Goal: Task Accomplishment & Management: Manage account settings

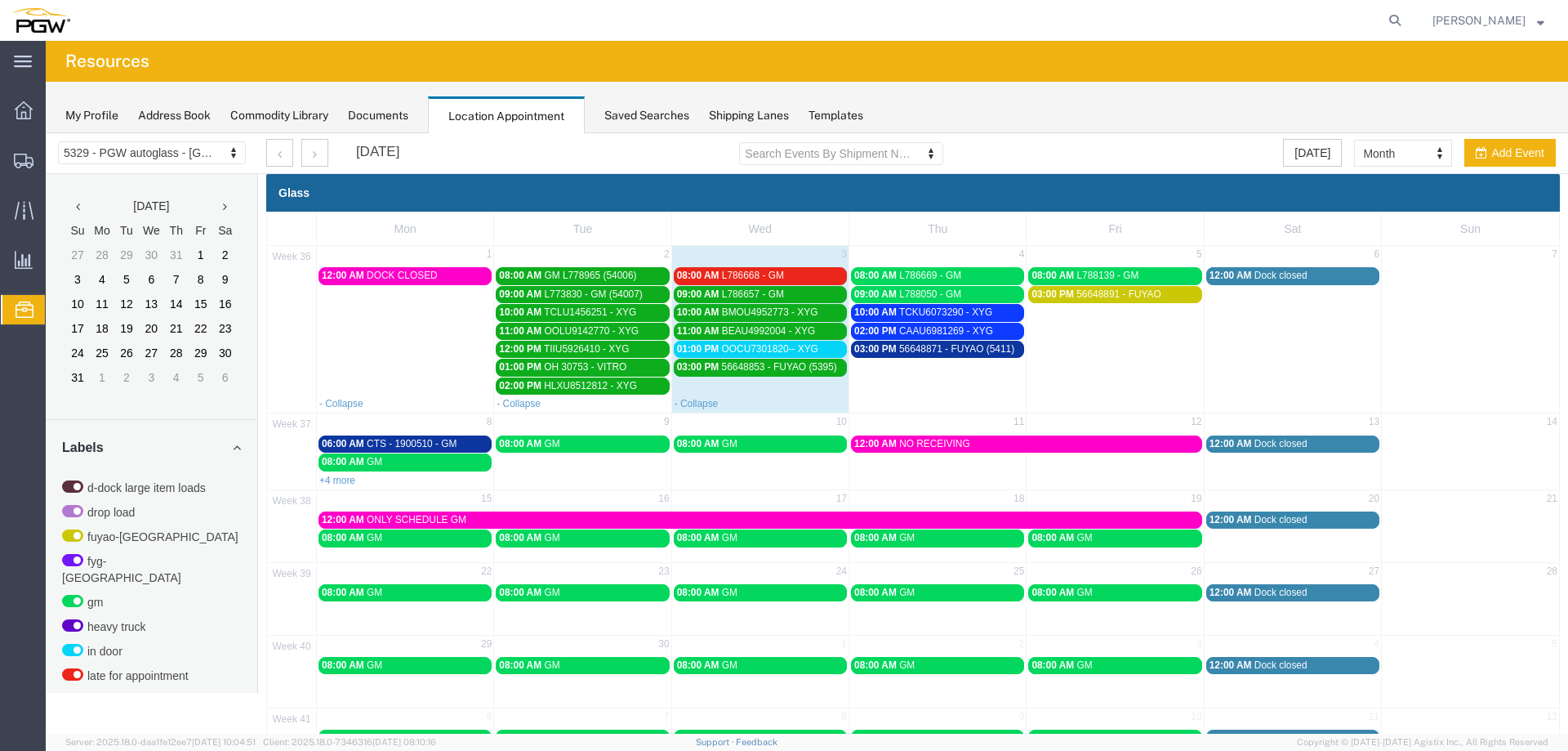
scroll to position [498, 0]
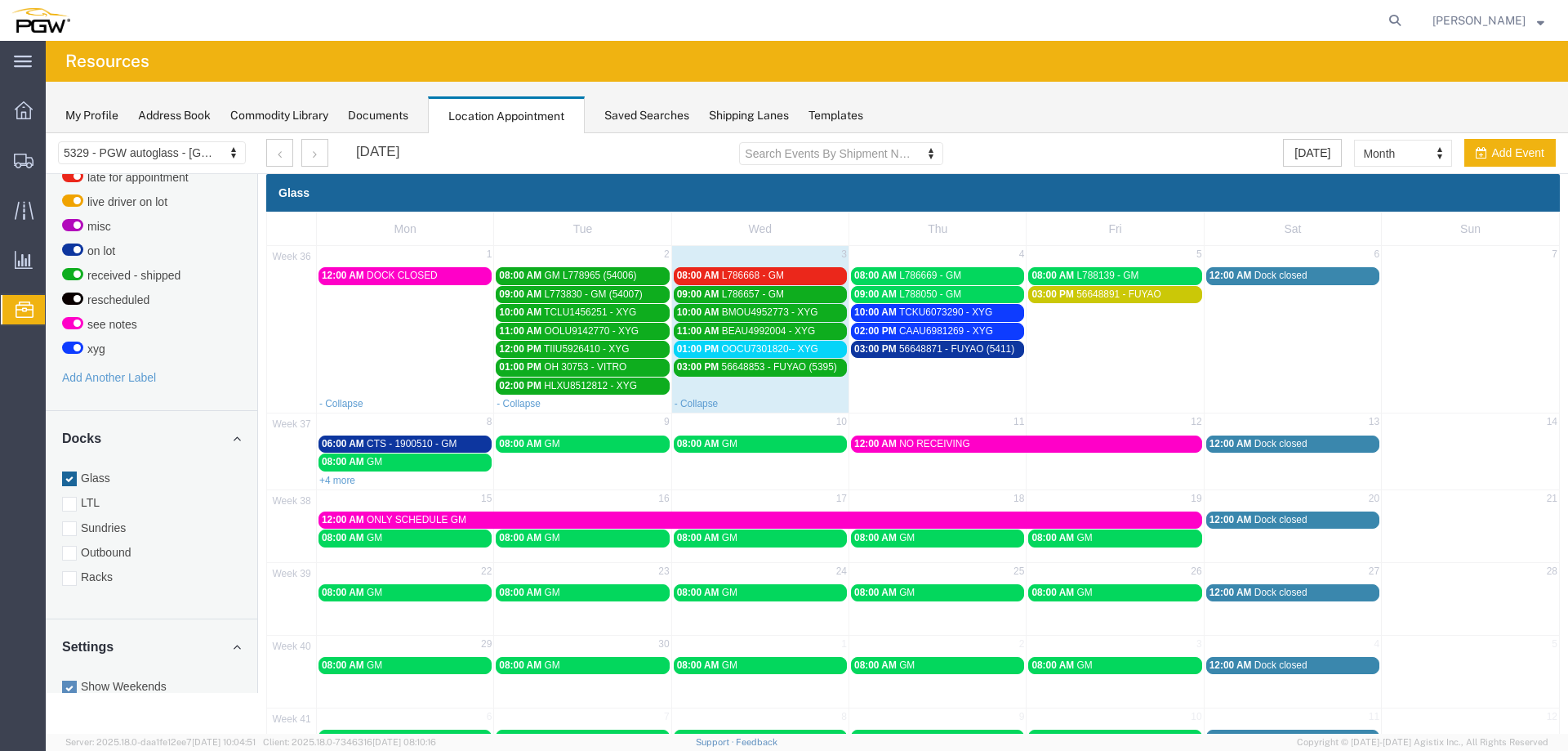
click at [777, 270] on span "L786668 - GM" at bounding box center [753, 275] width 62 height 12
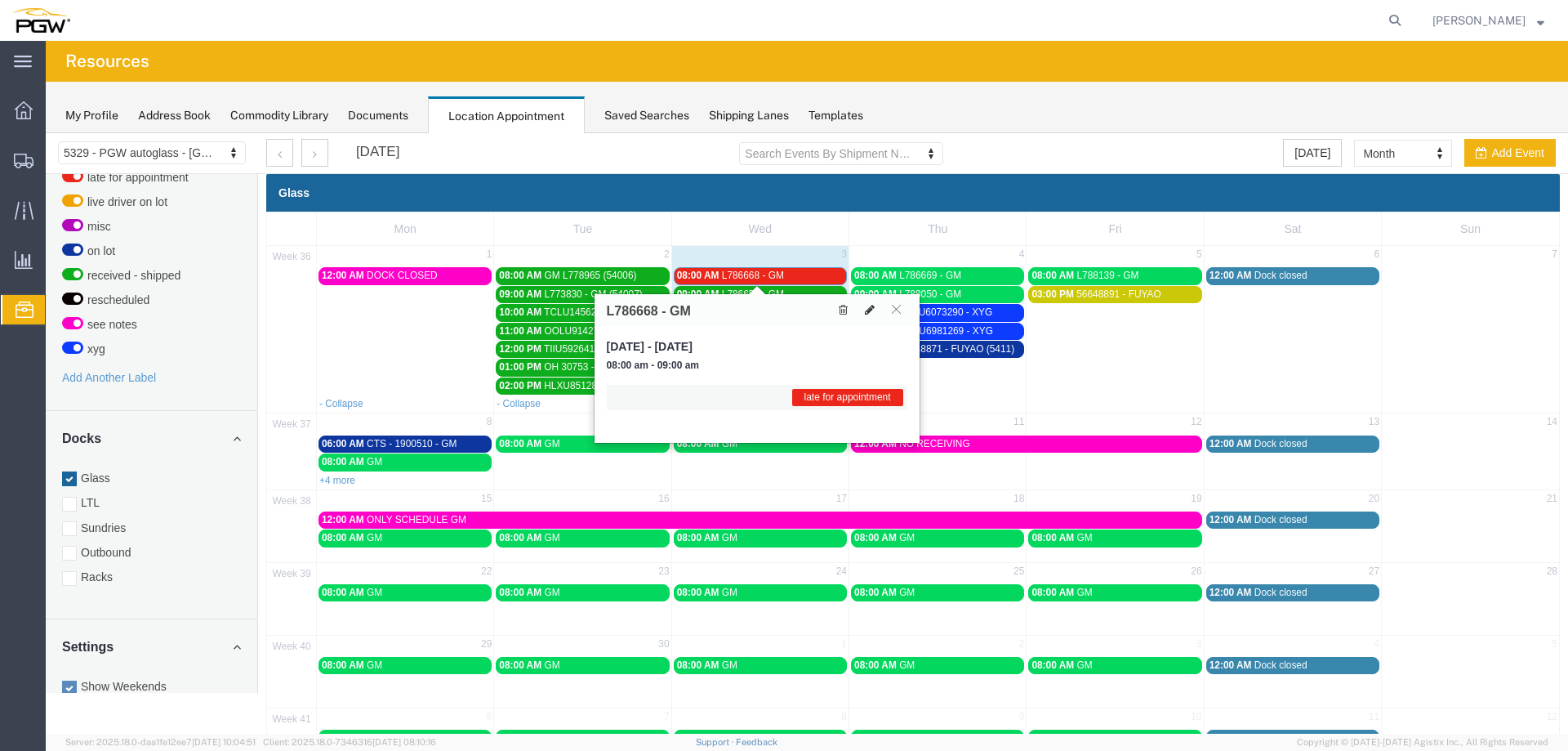
click at [868, 310] on icon at bounding box center [870, 310] width 10 height 12
select select "1"
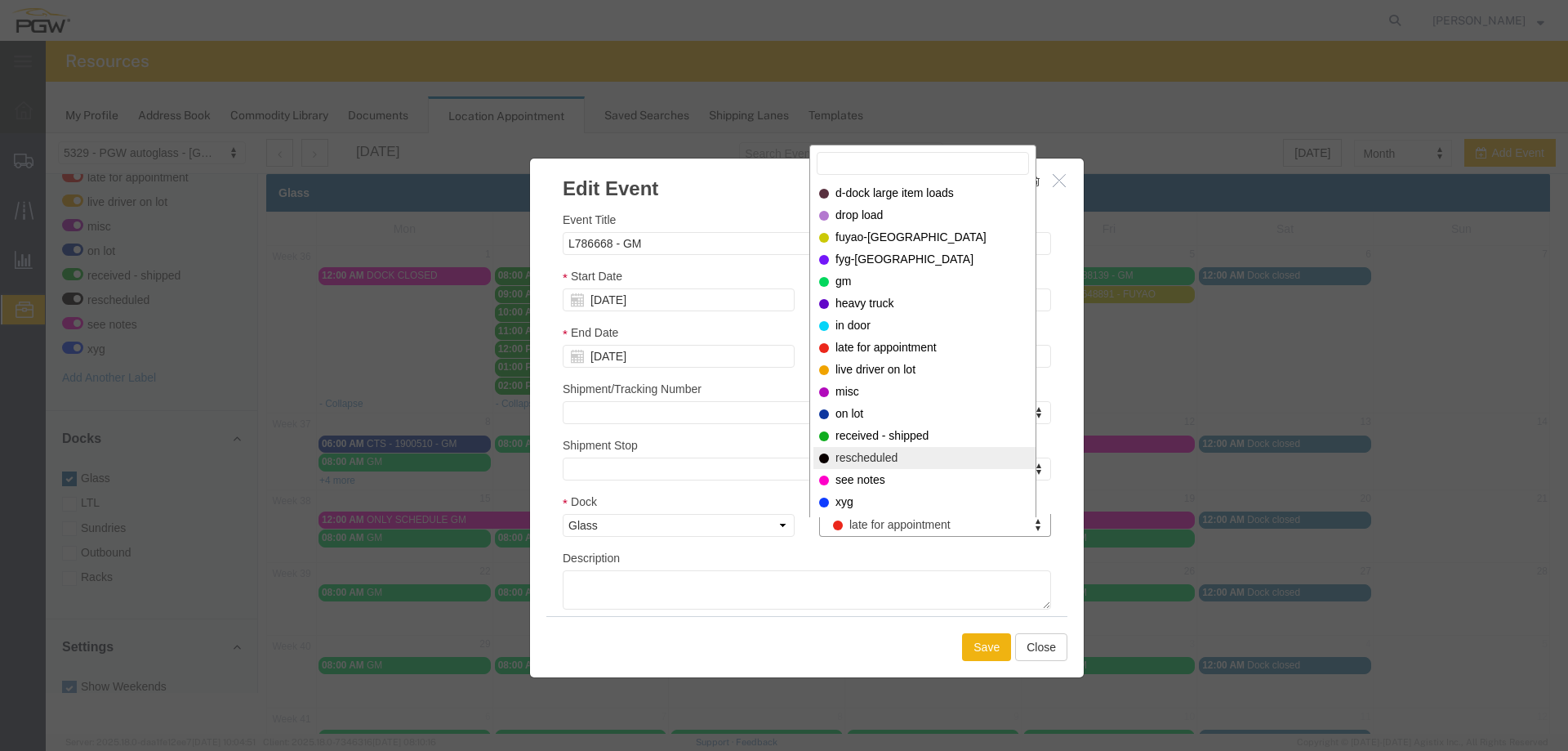
select select "200"
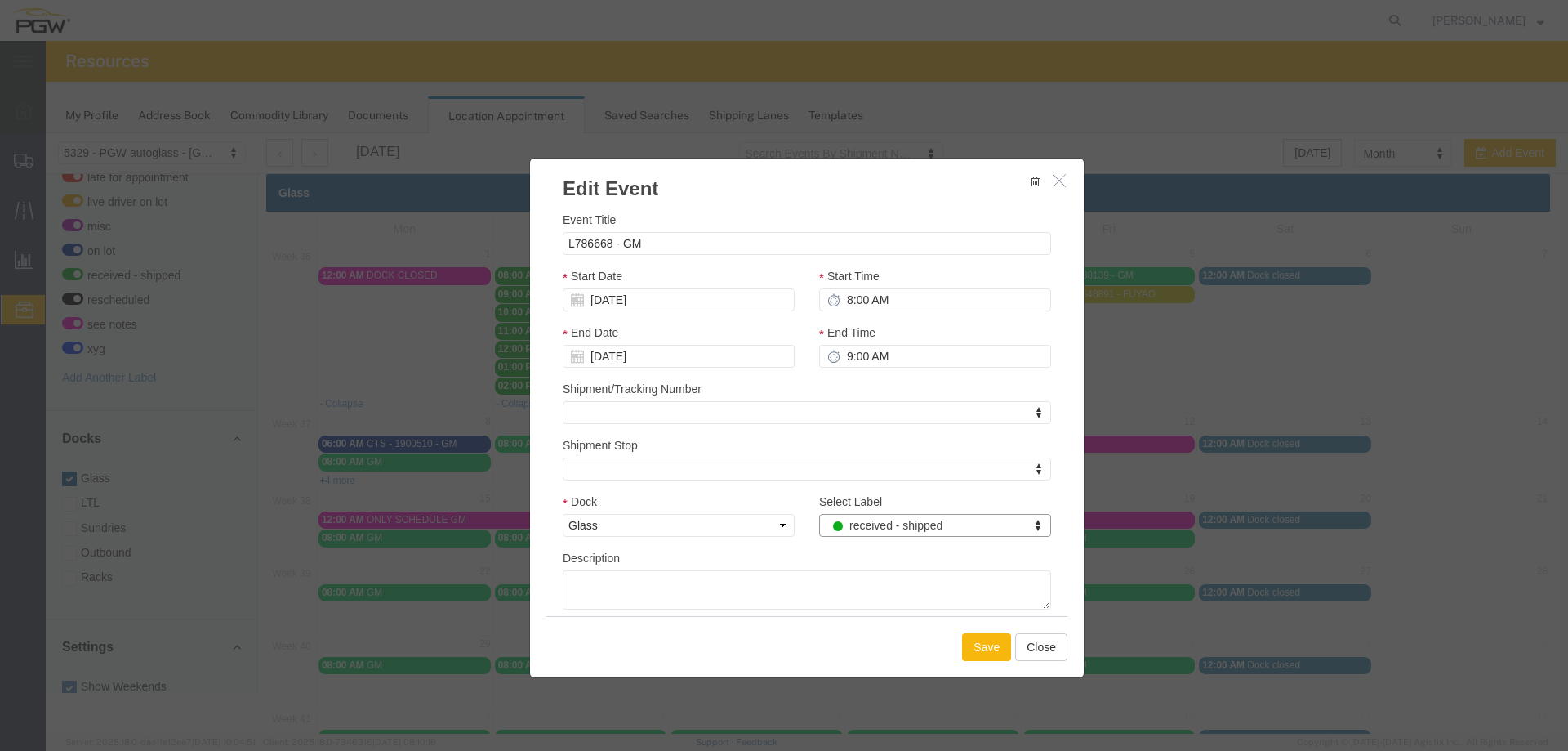
click at [979, 658] on button "Save" at bounding box center [986, 647] width 49 height 28
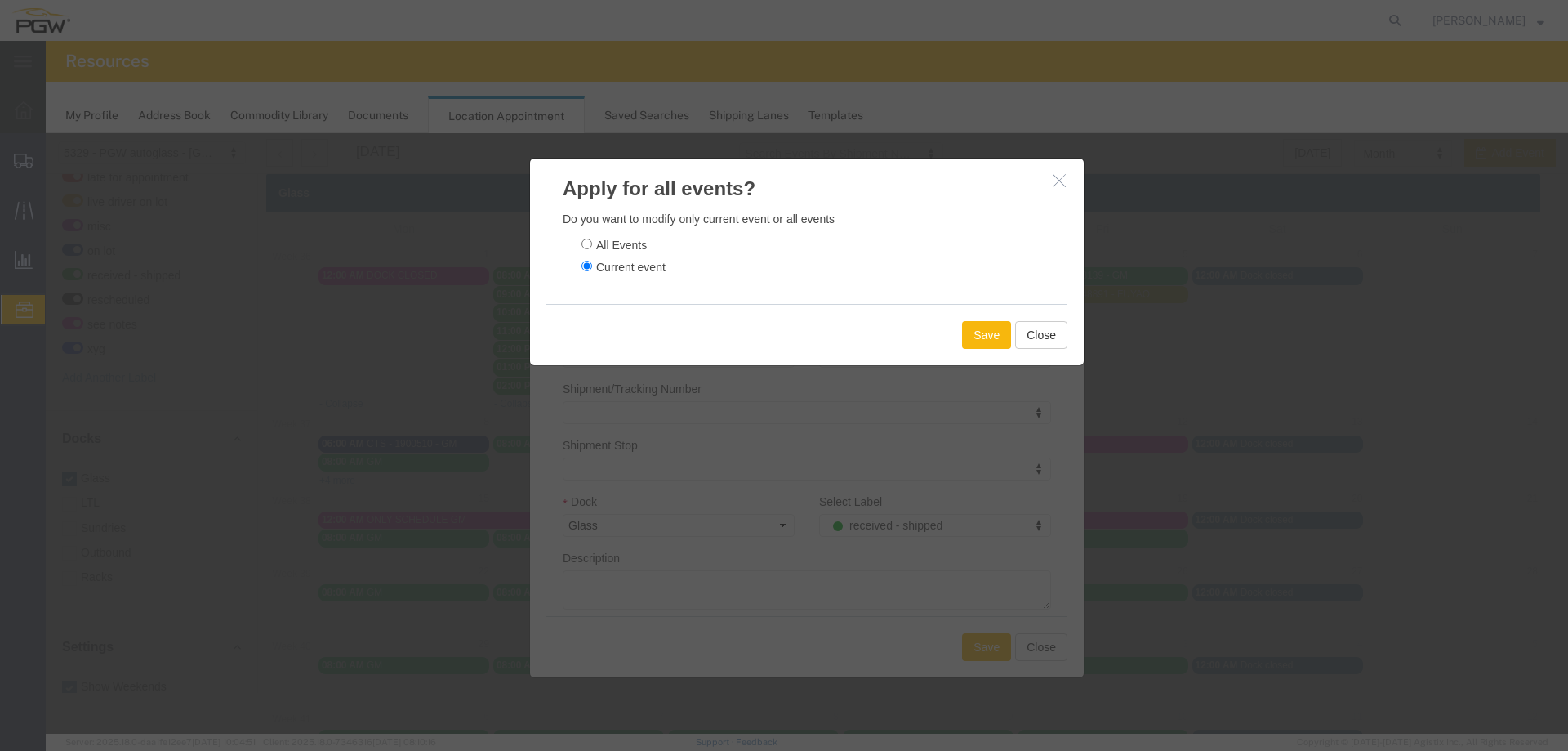
click at [962, 345] on button "Save" at bounding box center [986, 334] width 49 height 28
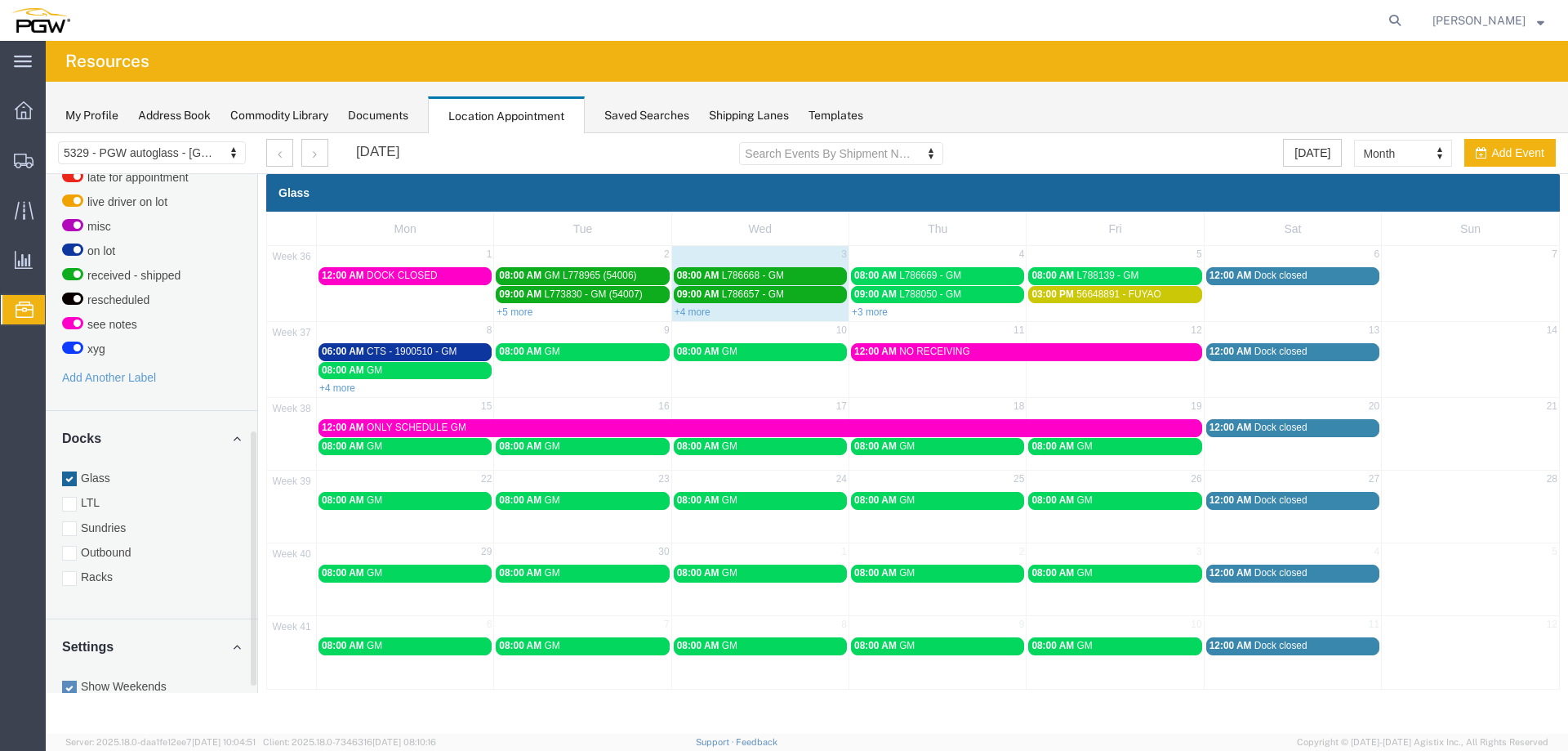
click at [123, 568] on label "Racks" at bounding box center [151, 577] width 179 height 17
click at [46, 133] on input "Racks" at bounding box center [46, 133] width 0 height 0
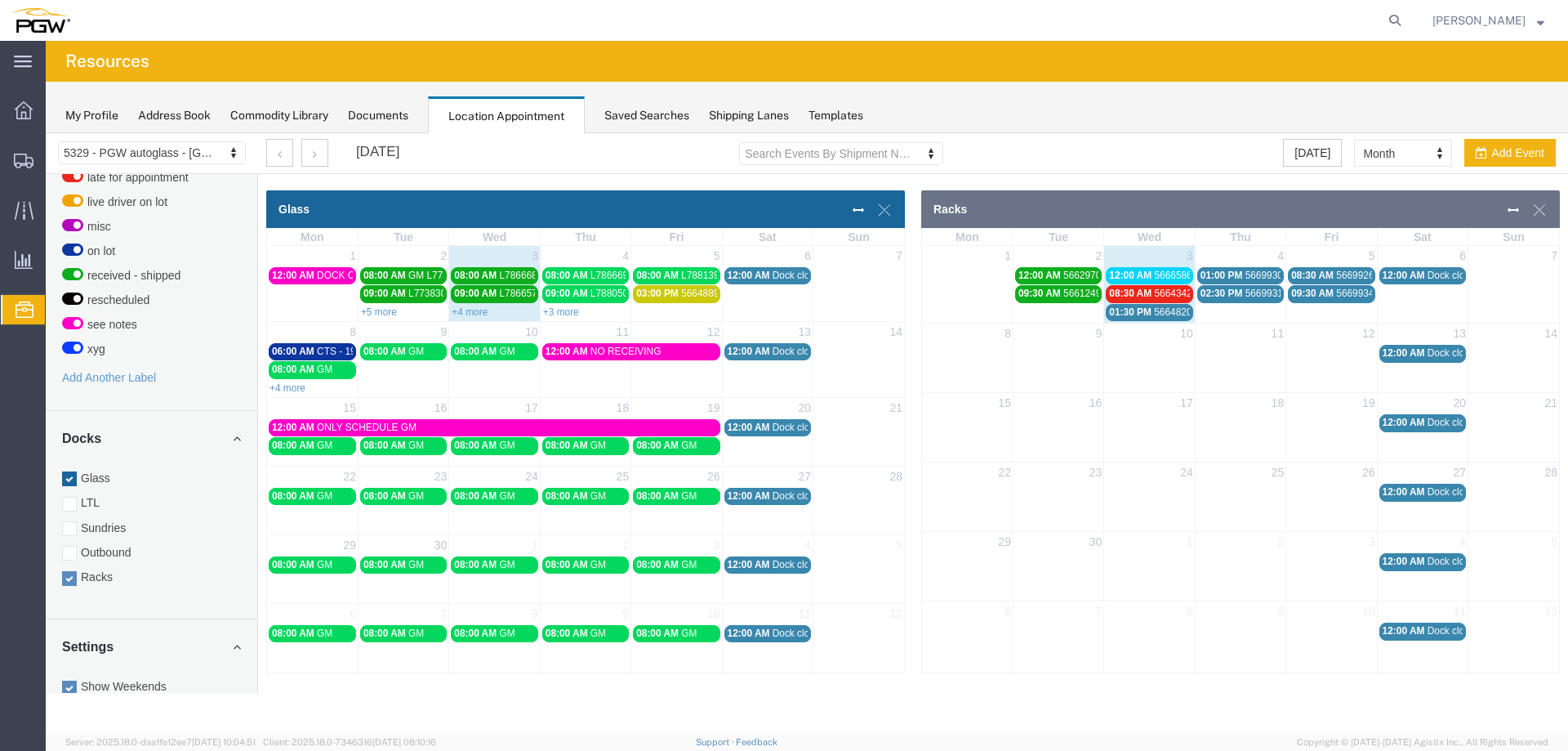
click at [1131, 279] on span "12:00 AM" at bounding box center [1130, 275] width 42 height 12
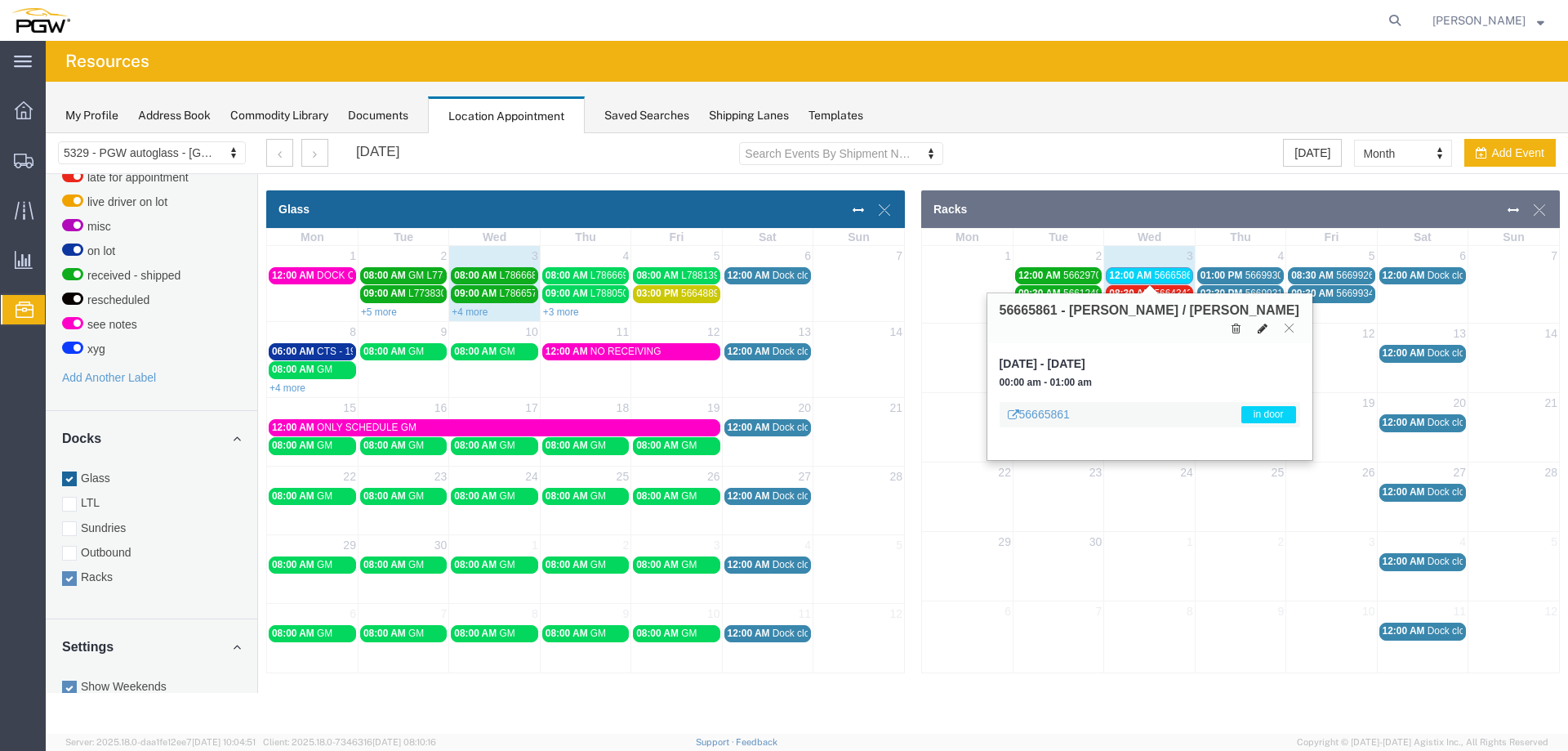
click at [1259, 323] on icon at bounding box center [1263, 328] width 10 height 12
select select "3"
select select "220"
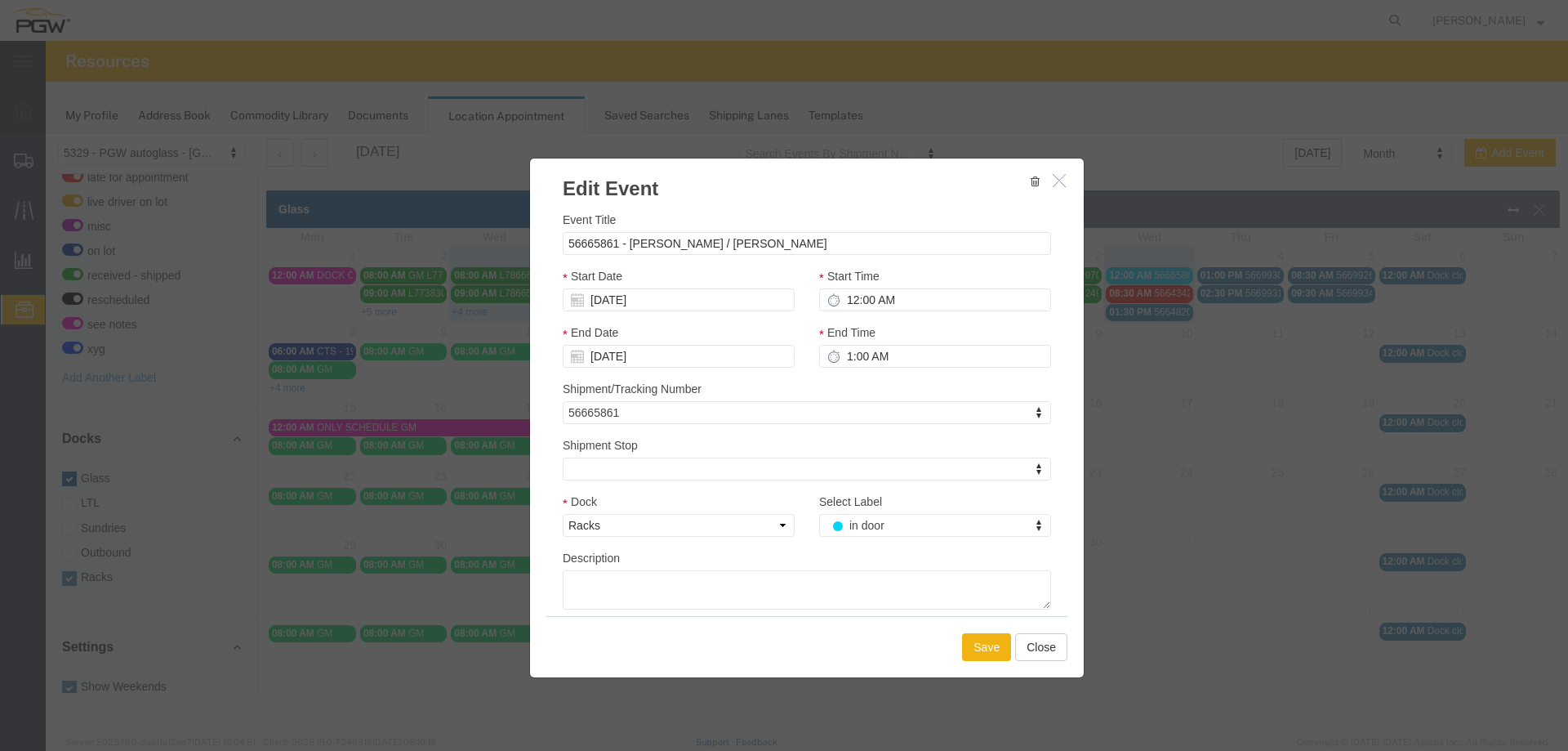
select select
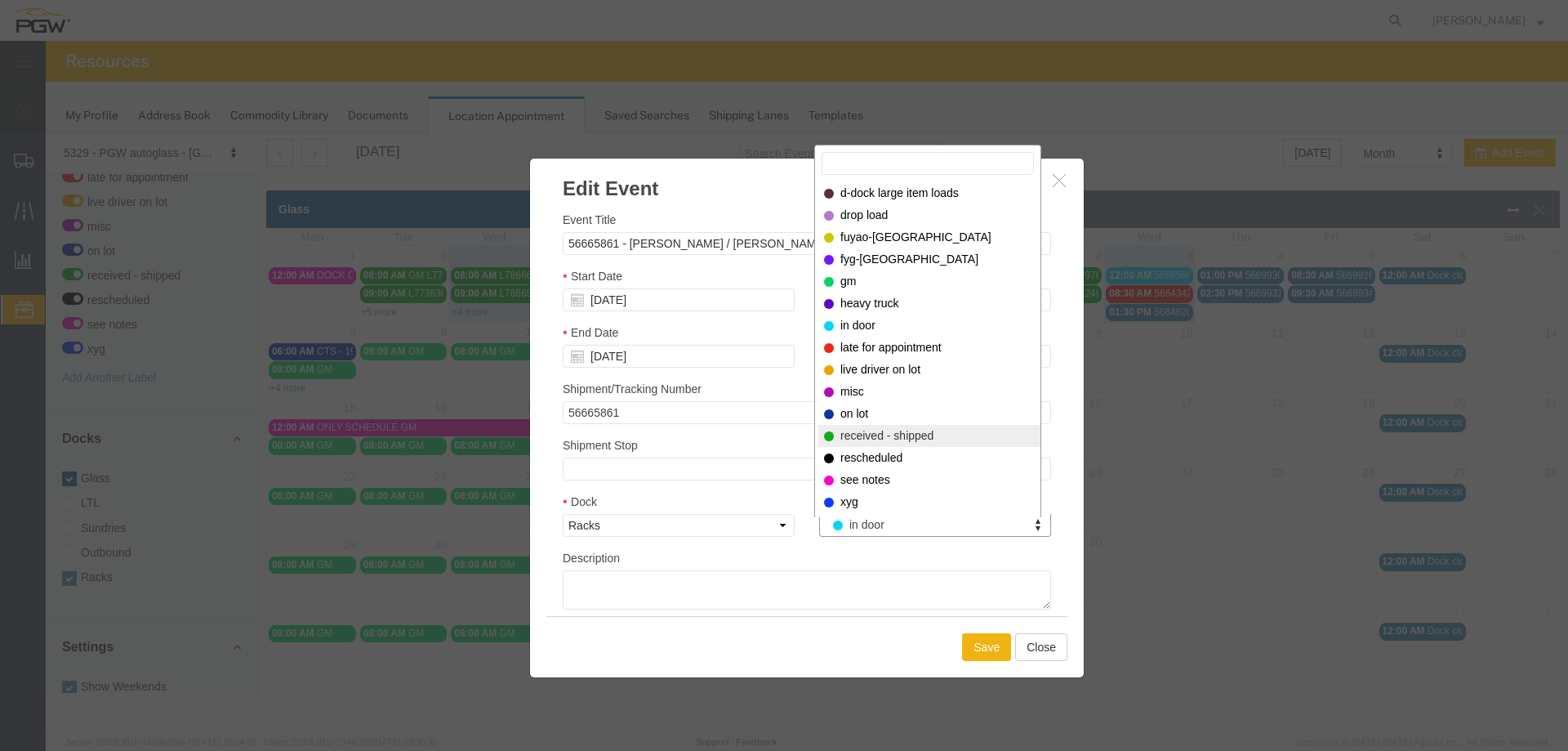
select select "200"
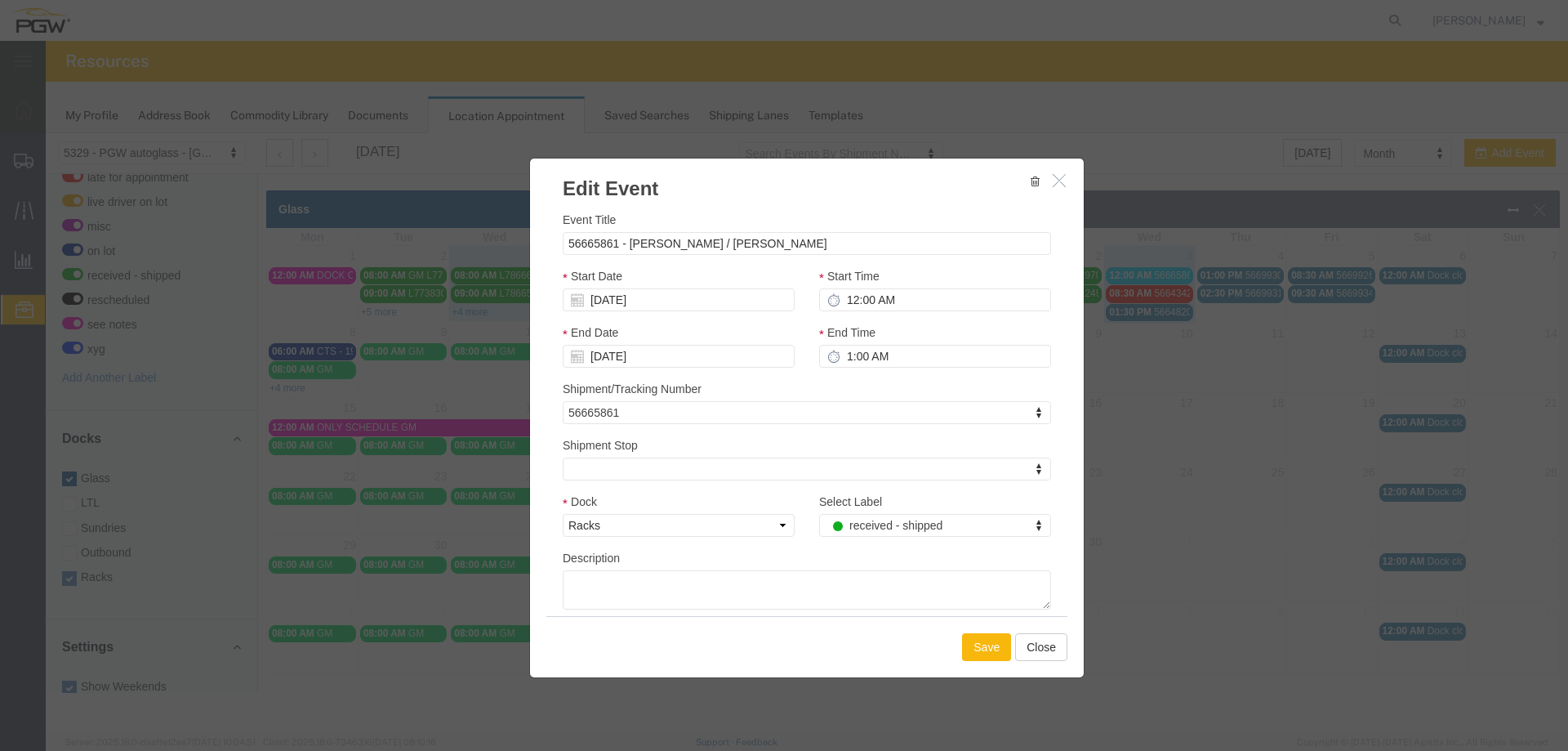
click at [972, 650] on button "Save" at bounding box center [986, 647] width 49 height 28
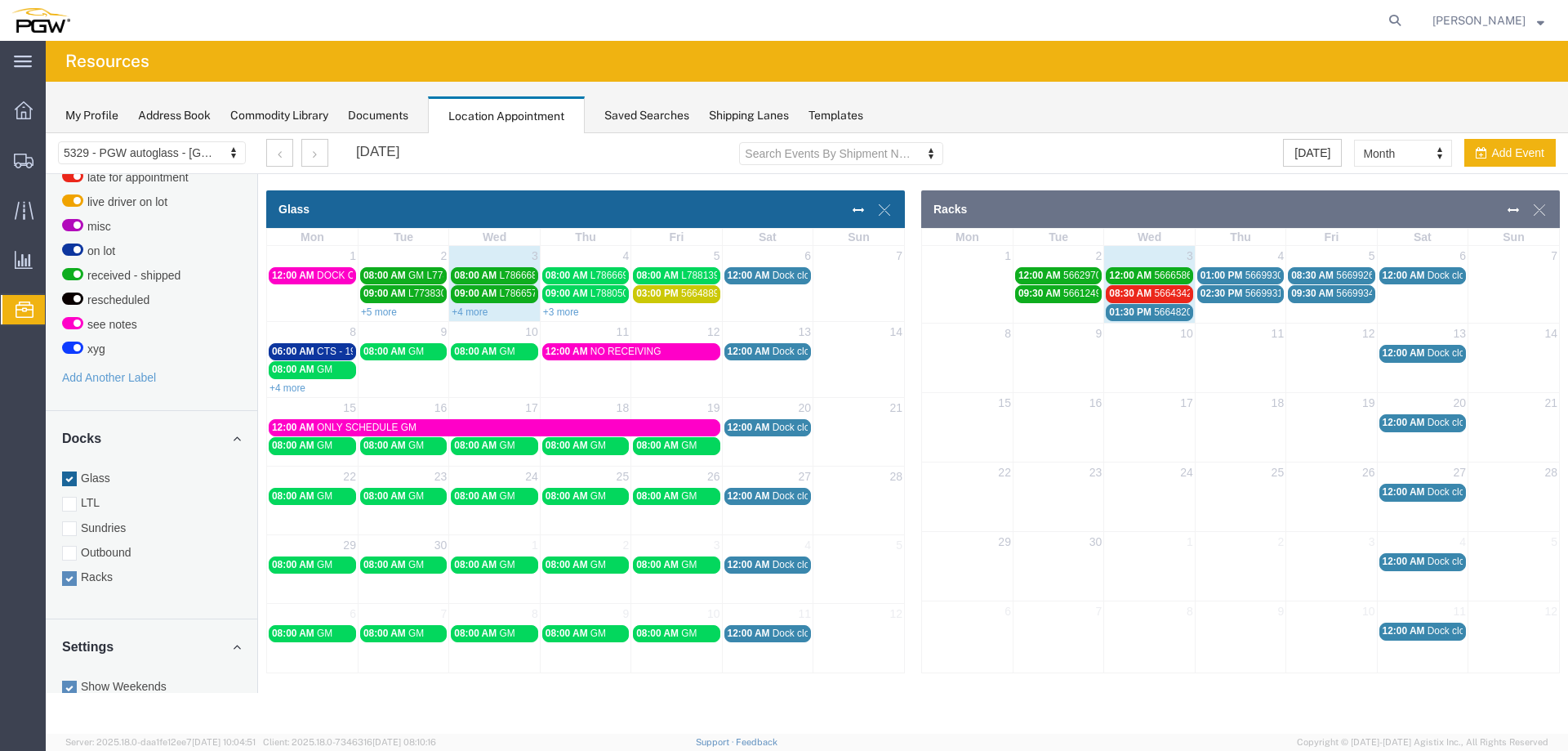
click at [1141, 314] on span "01:30 PM" at bounding box center [1130, 313] width 42 height 12
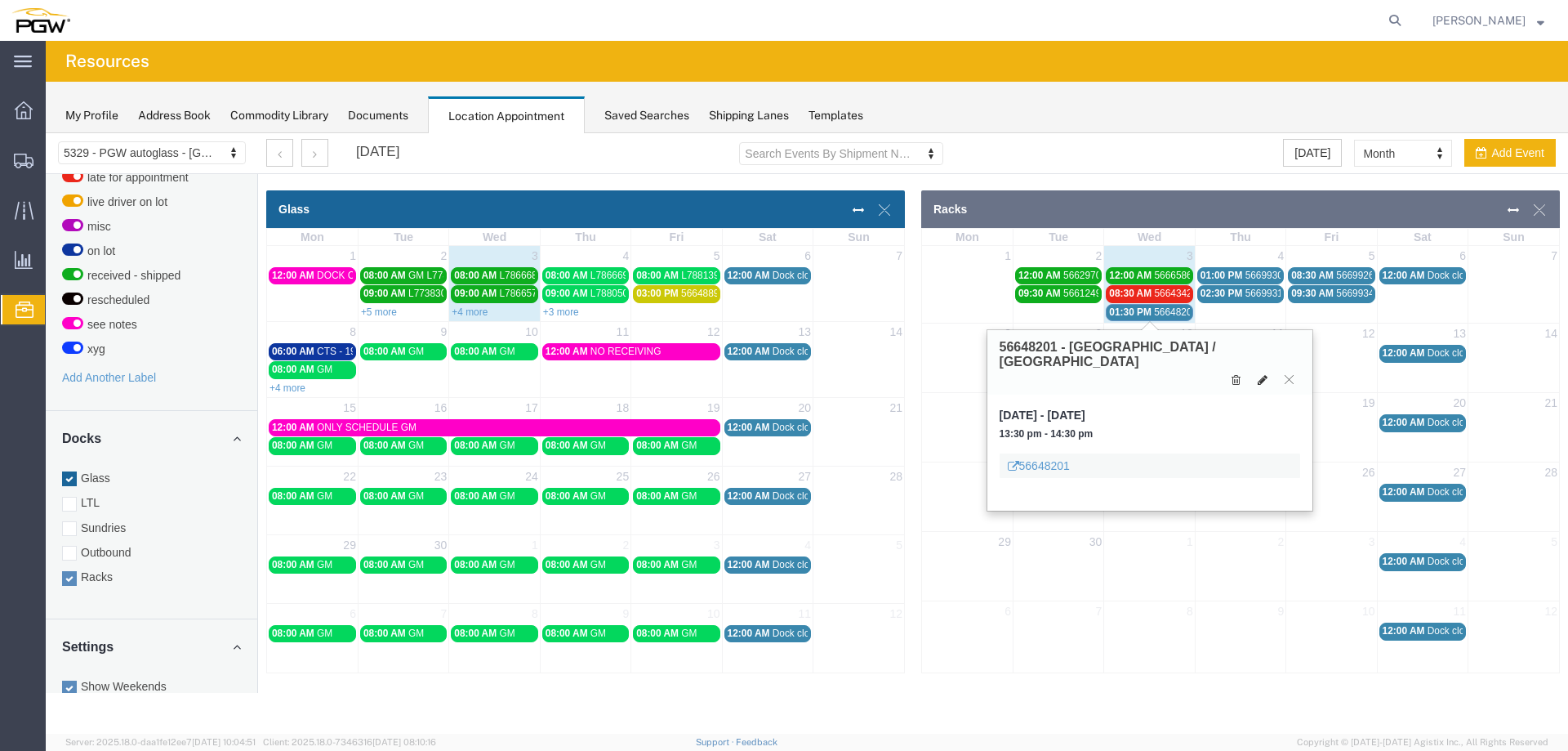
click at [1268, 371] on button at bounding box center [1262, 379] width 22 height 18
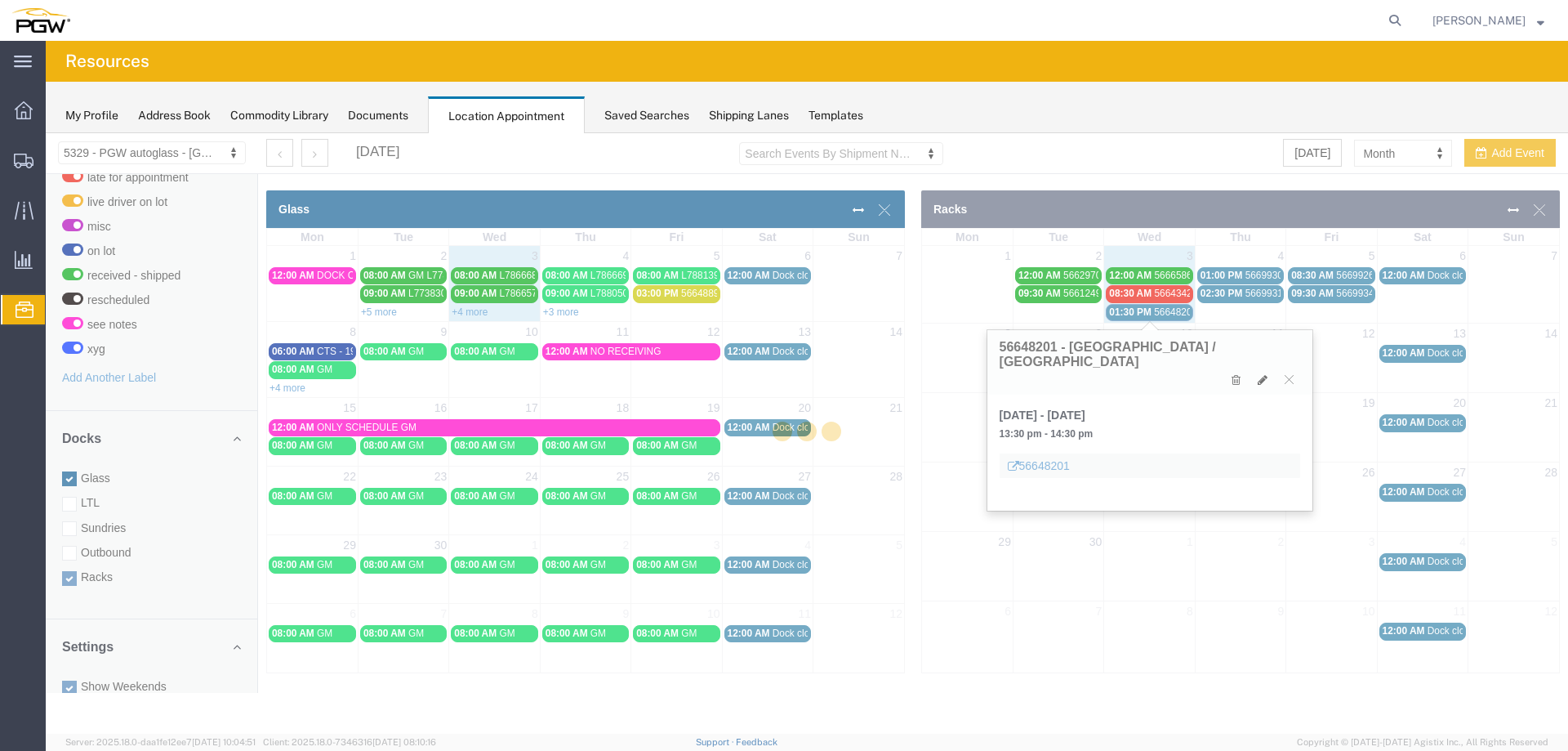
select select "100"
select select "3"
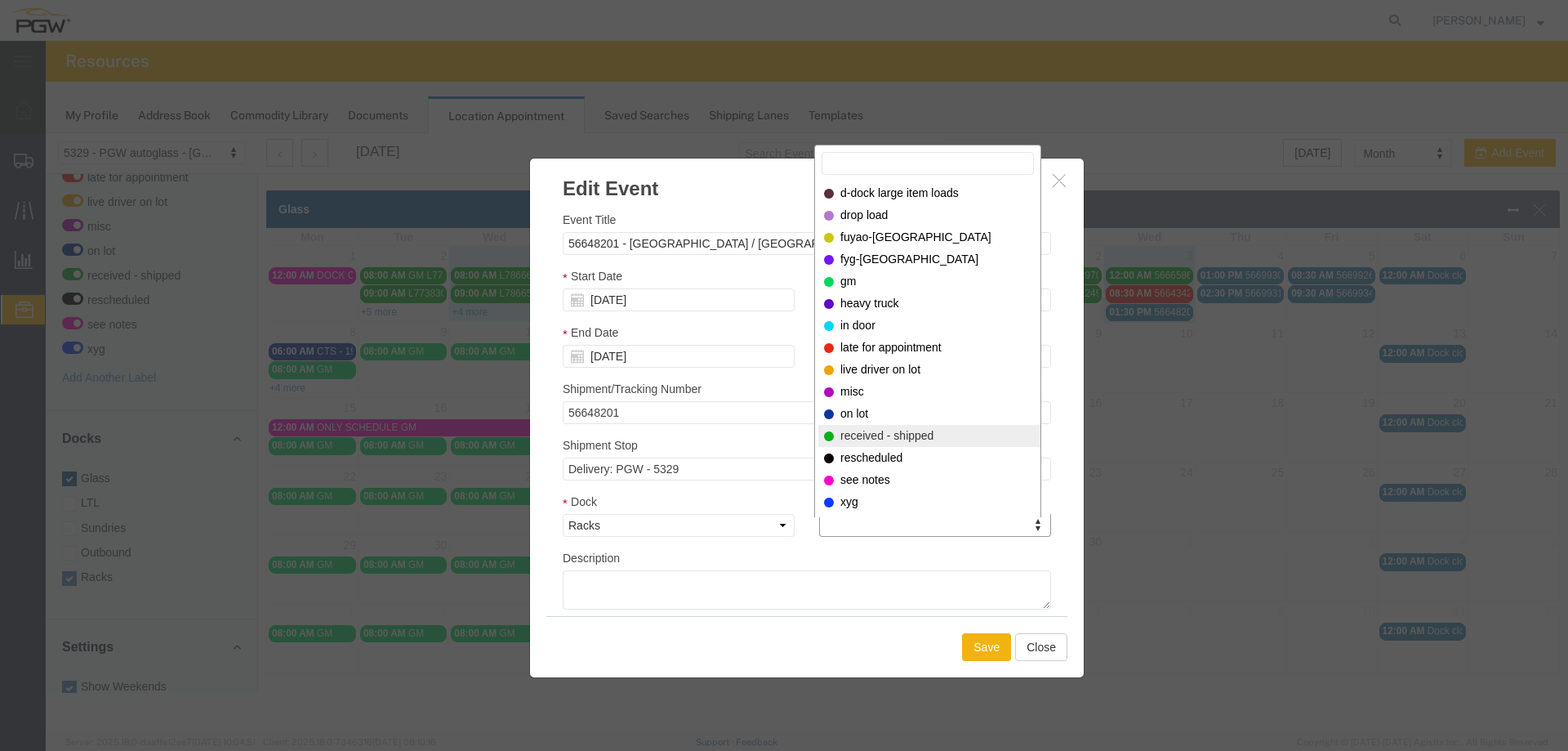
select select "200"
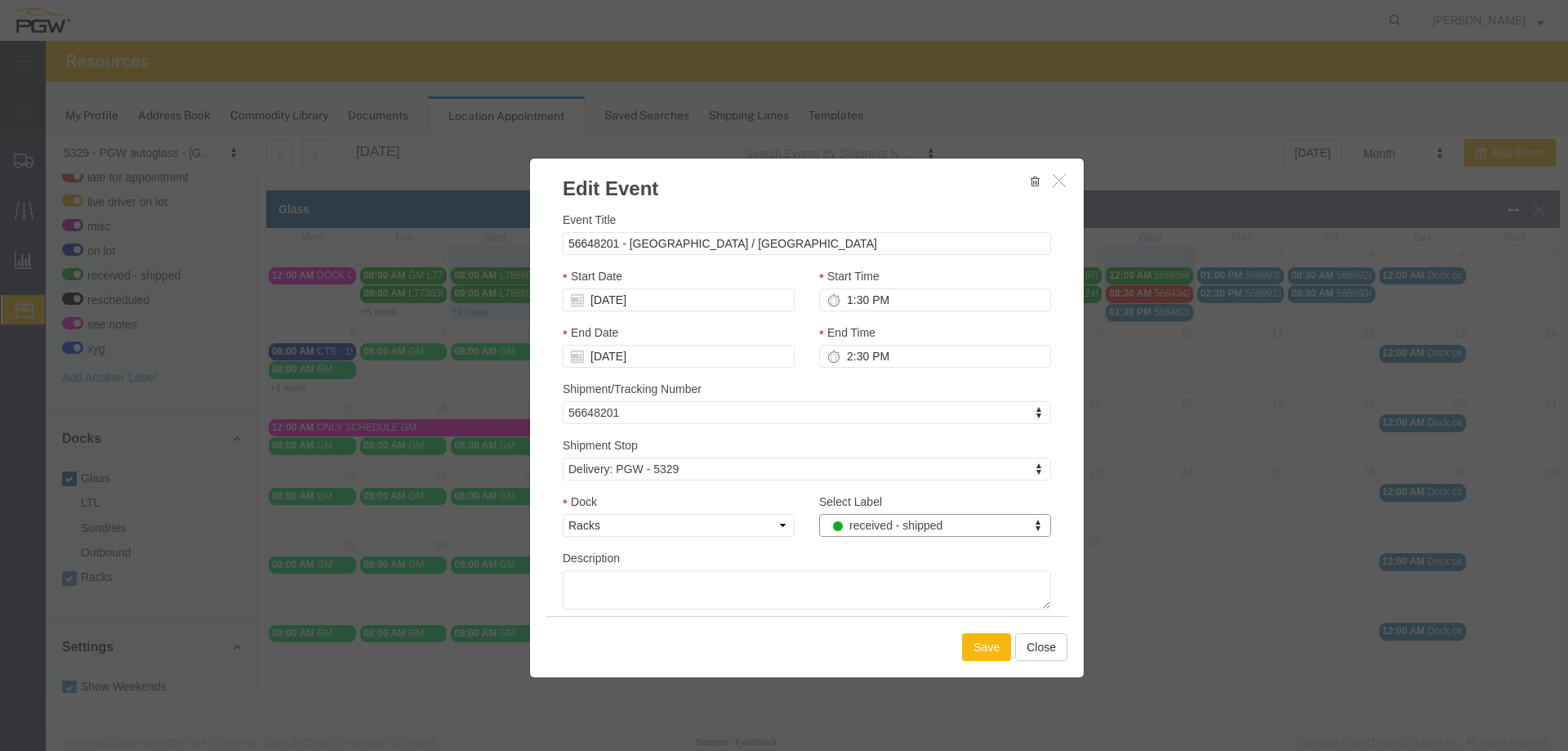
click at [974, 643] on button "Save" at bounding box center [986, 647] width 49 height 28
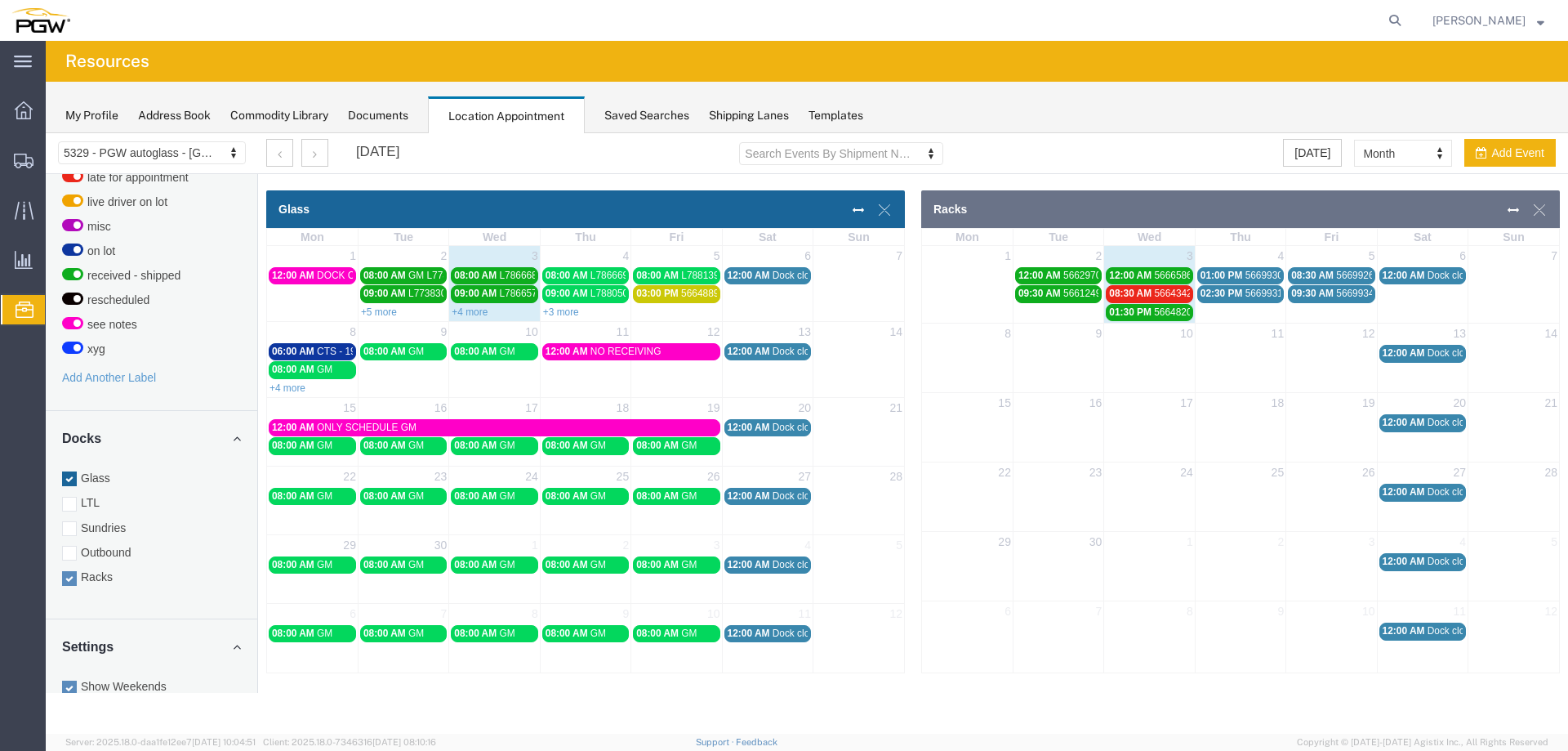
click at [1146, 293] on span "08:30 AM" at bounding box center [1130, 293] width 42 height 12
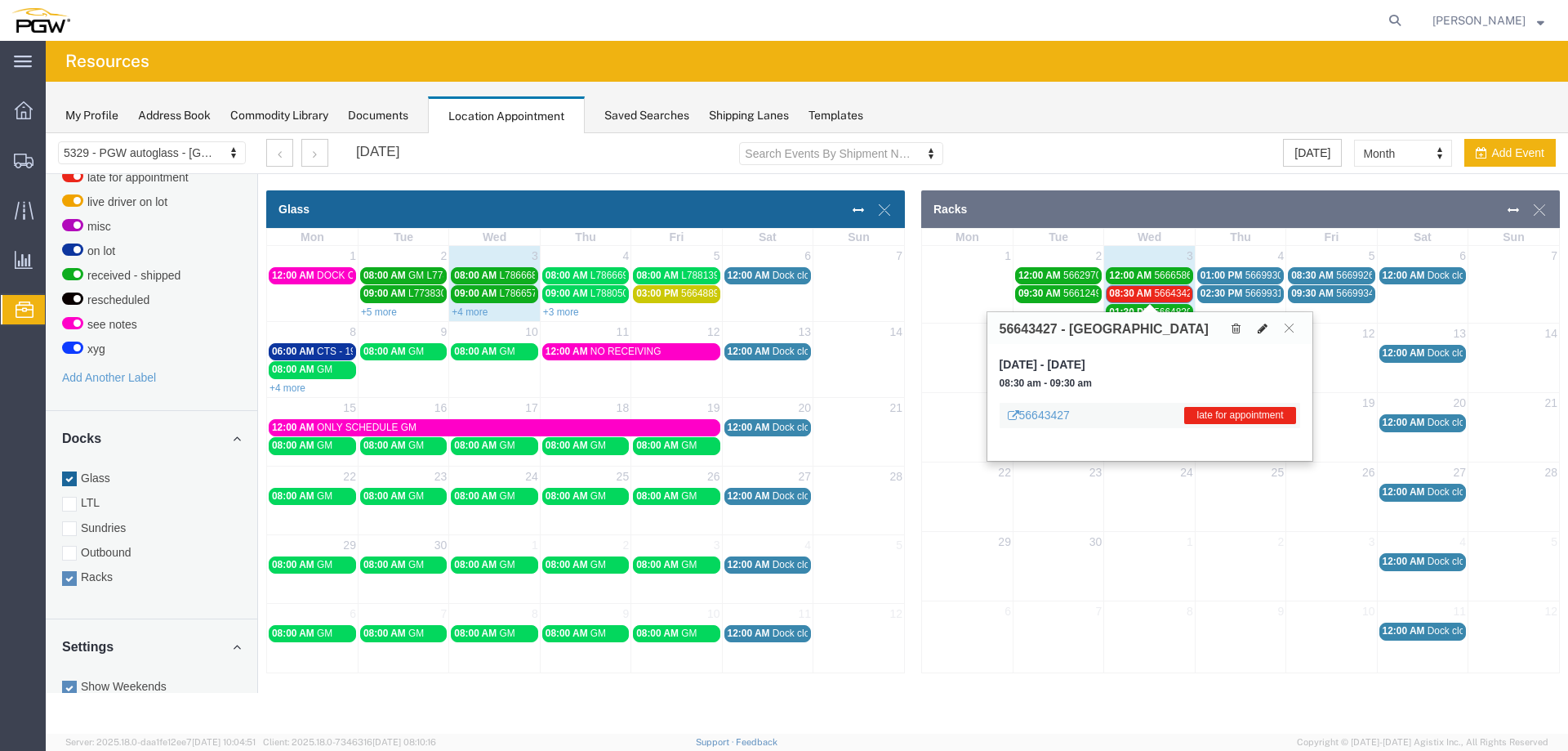
click at [1258, 327] on icon at bounding box center [1263, 328] width 10 height 12
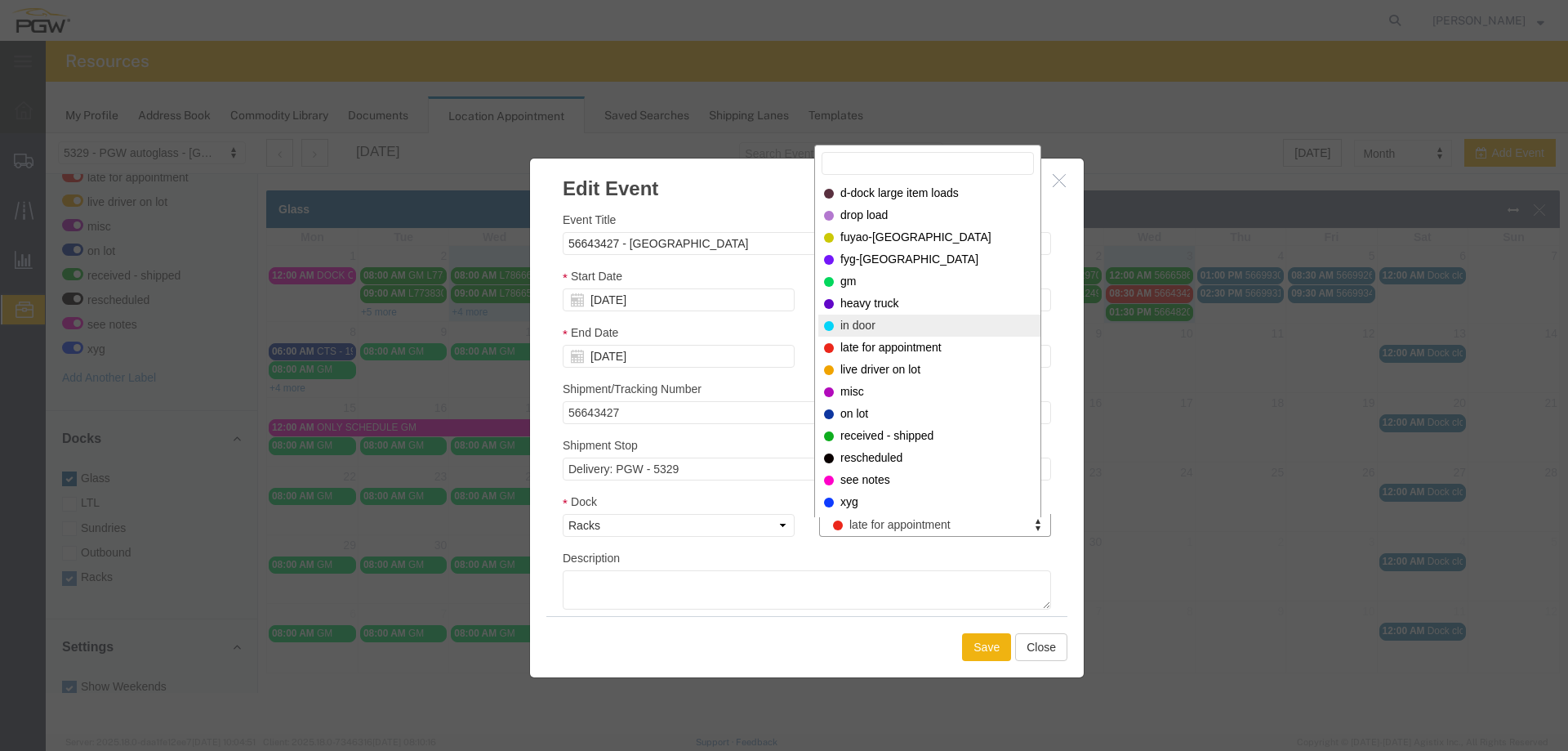
select select "220"
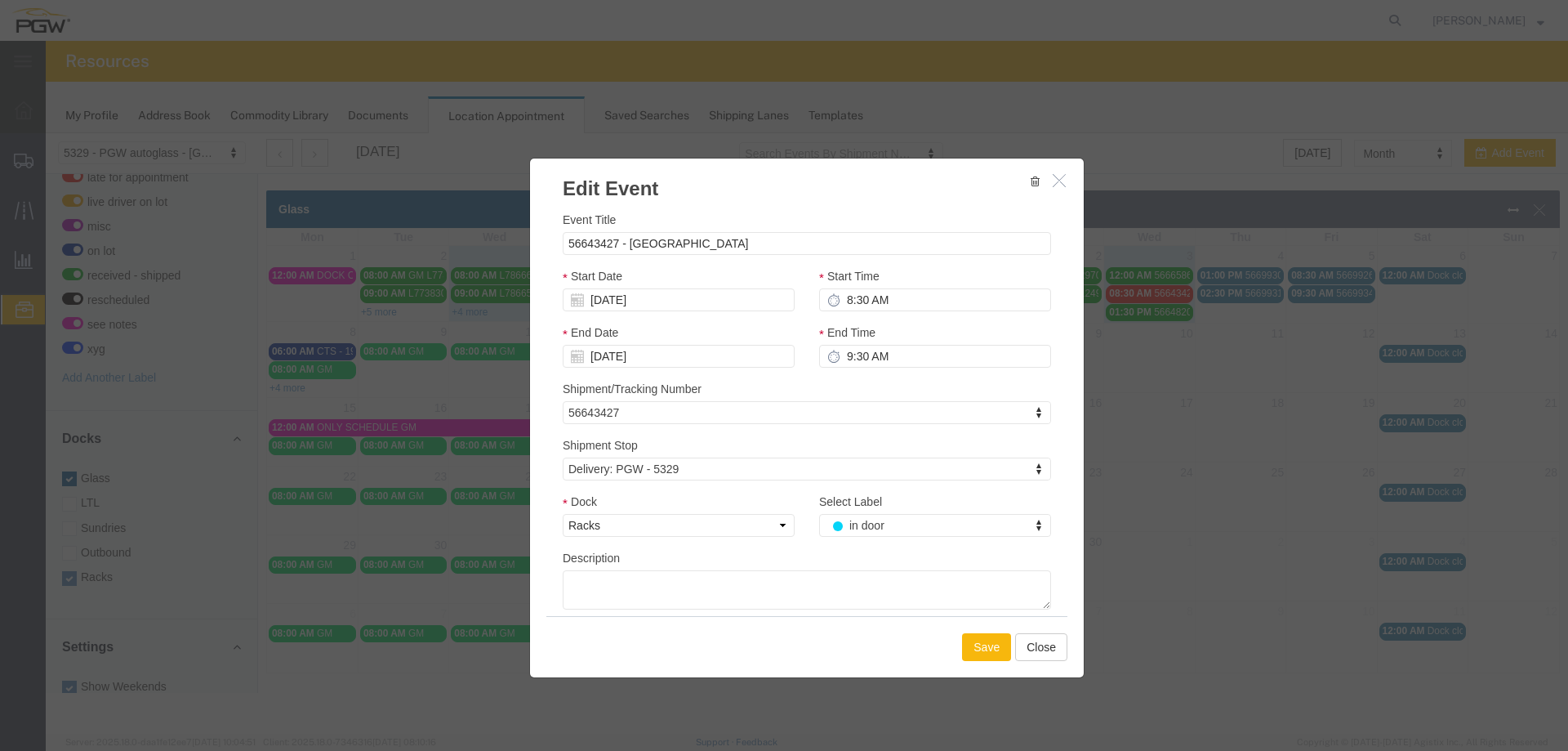
click at [974, 651] on button "Save" at bounding box center [986, 647] width 49 height 28
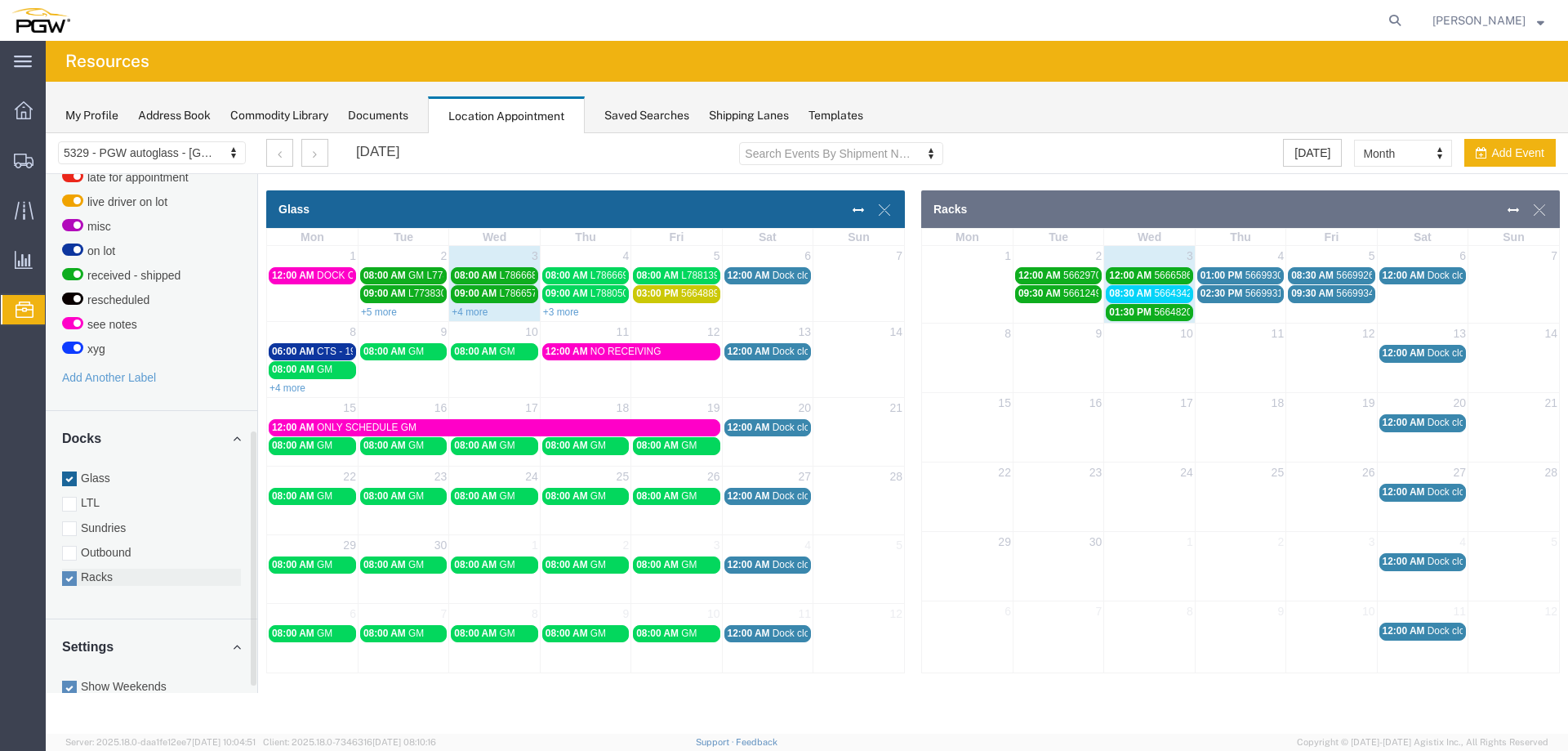
click at [82, 568] on label "Racks" at bounding box center [151, 577] width 179 height 17
click at [46, 133] on input "Racks" at bounding box center [46, 133] width 0 height 0
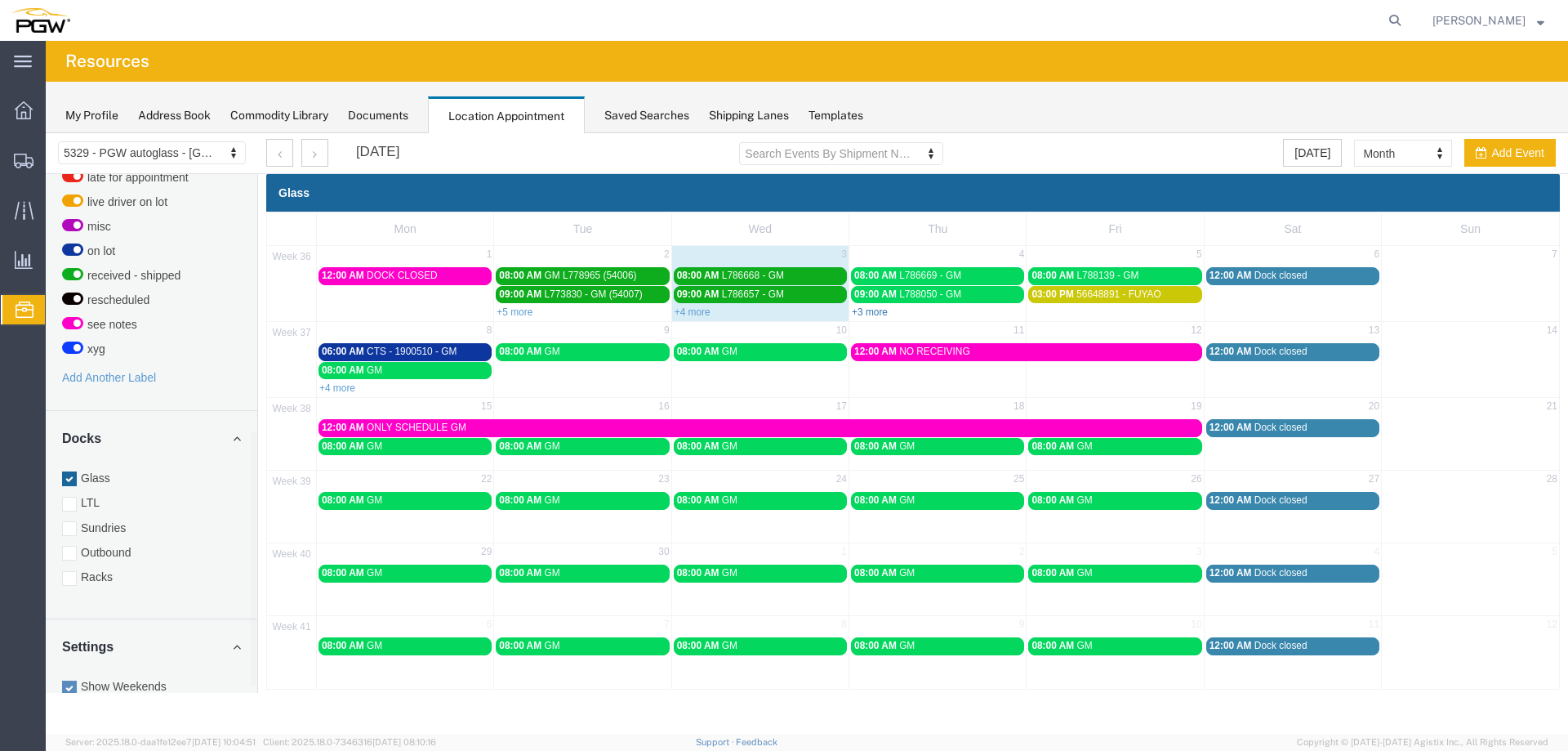
click at [861, 316] on link "+3 more" at bounding box center [869, 313] width 36 height 12
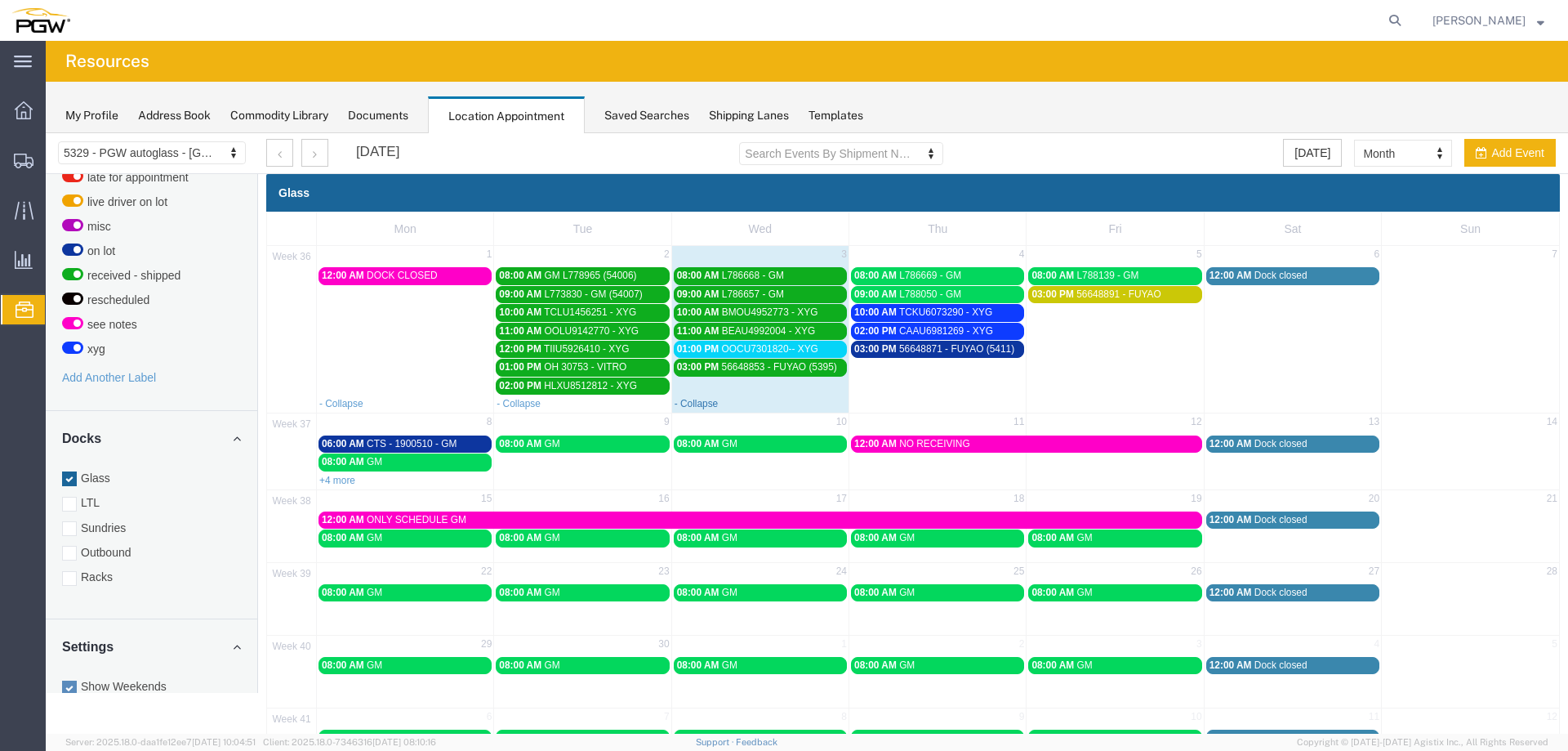
click at [693, 403] on link "- Collapse" at bounding box center [697, 403] width 44 height 12
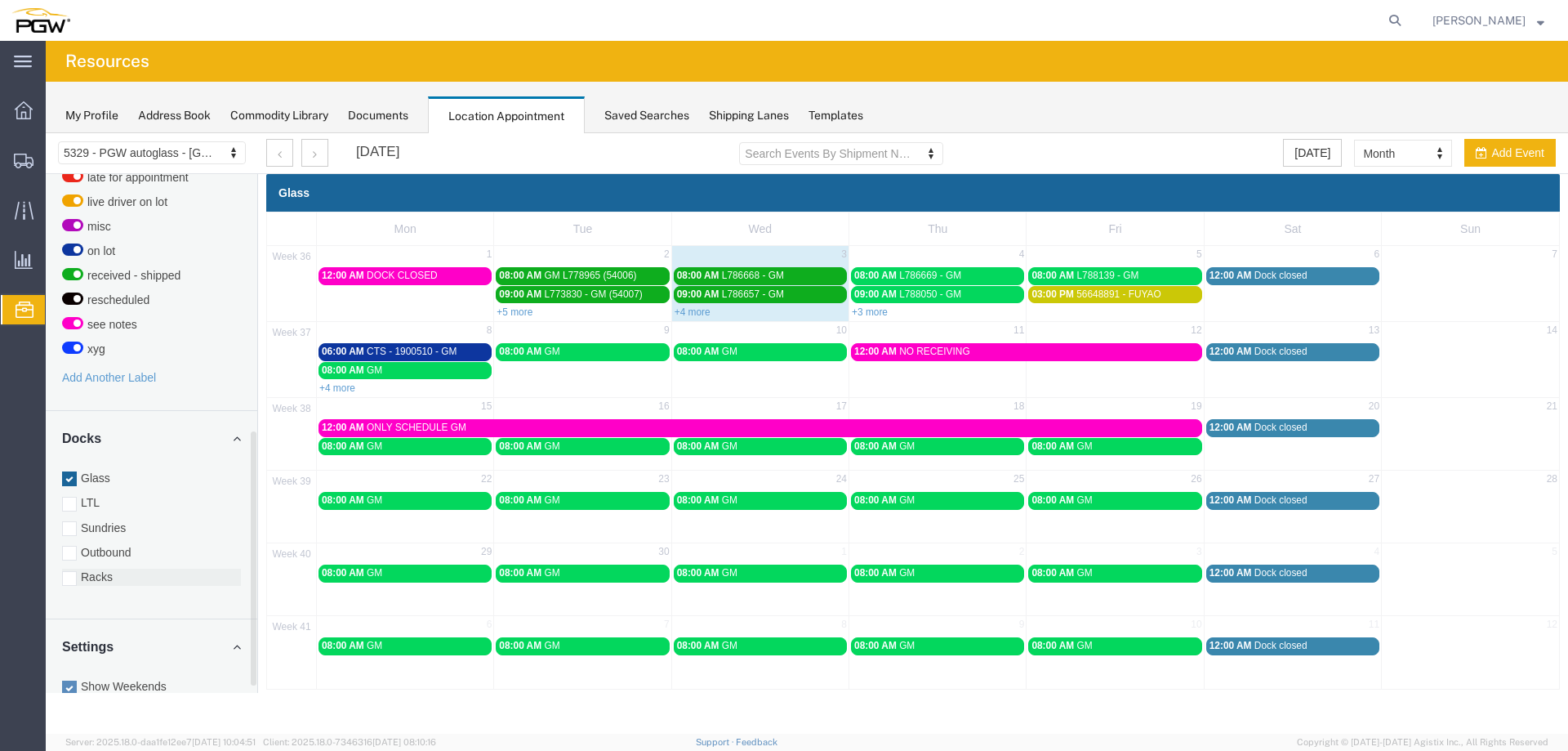
click at [103, 568] on label "Racks" at bounding box center [151, 577] width 179 height 17
click at [46, 133] on input "Racks" at bounding box center [46, 133] width 0 height 0
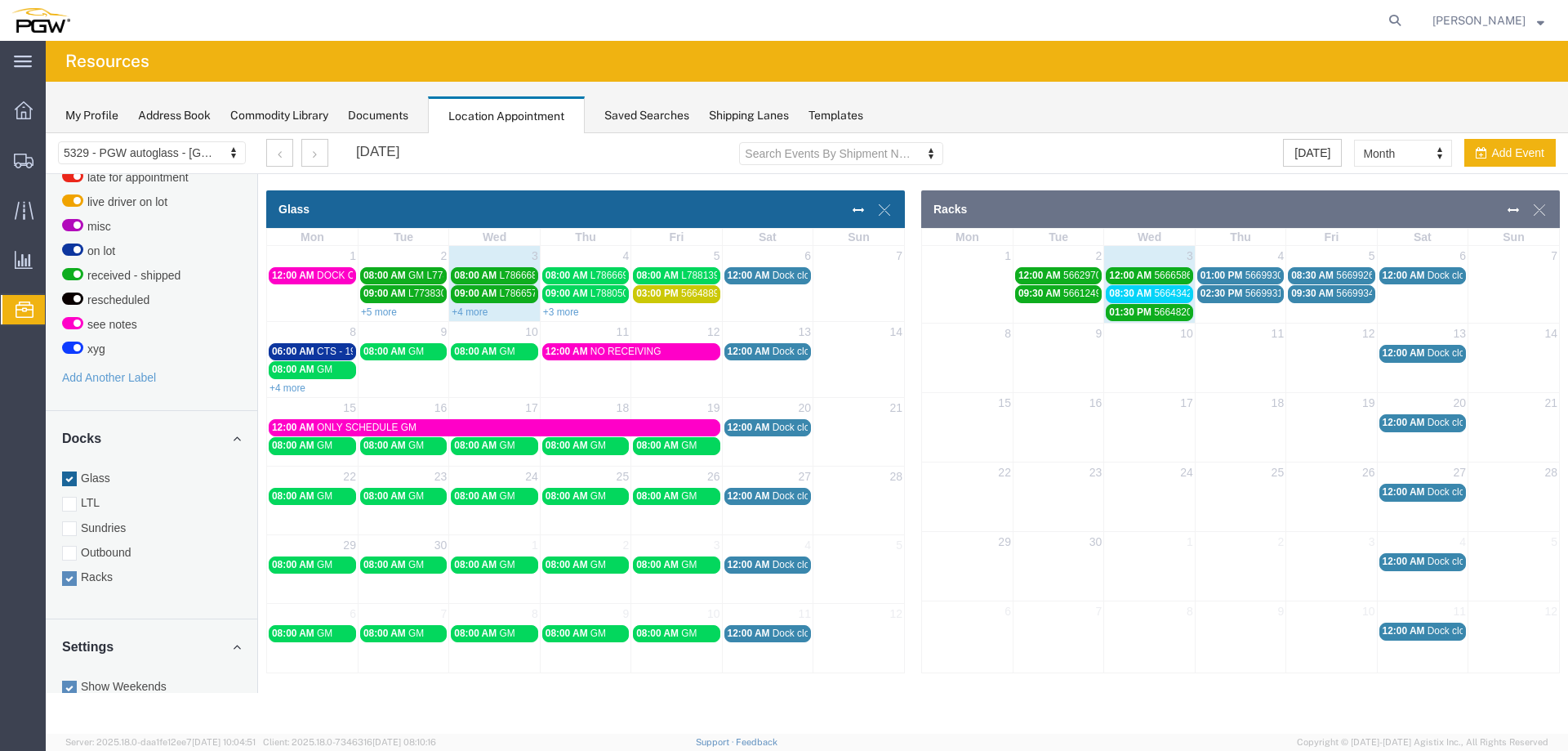
click at [1167, 298] on span "56643427 - [GEOGRAPHIC_DATA]" at bounding box center [1230, 293] width 152 height 12
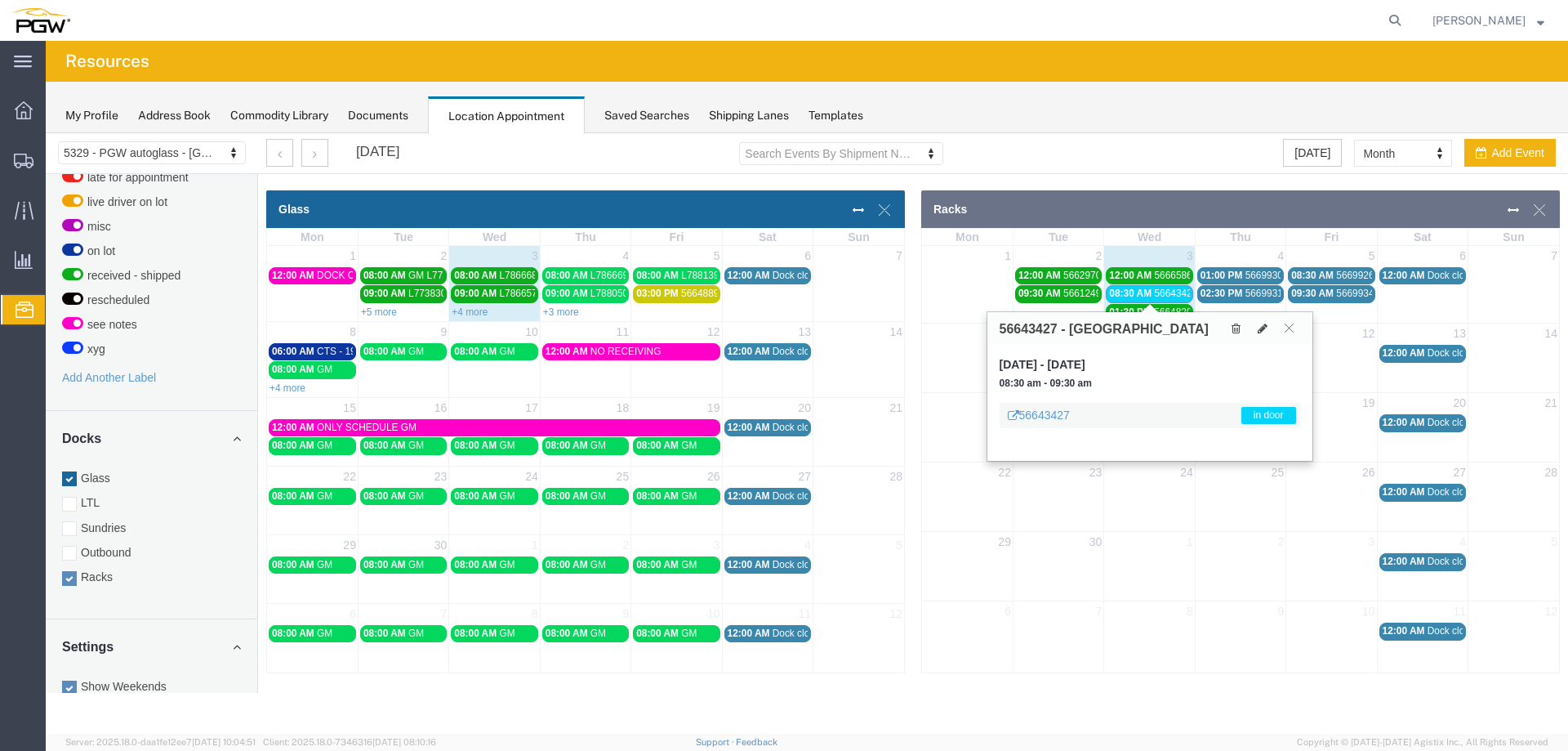
click at [1167, 298] on span "56643427 - [GEOGRAPHIC_DATA]" at bounding box center [1230, 293] width 152 height 12
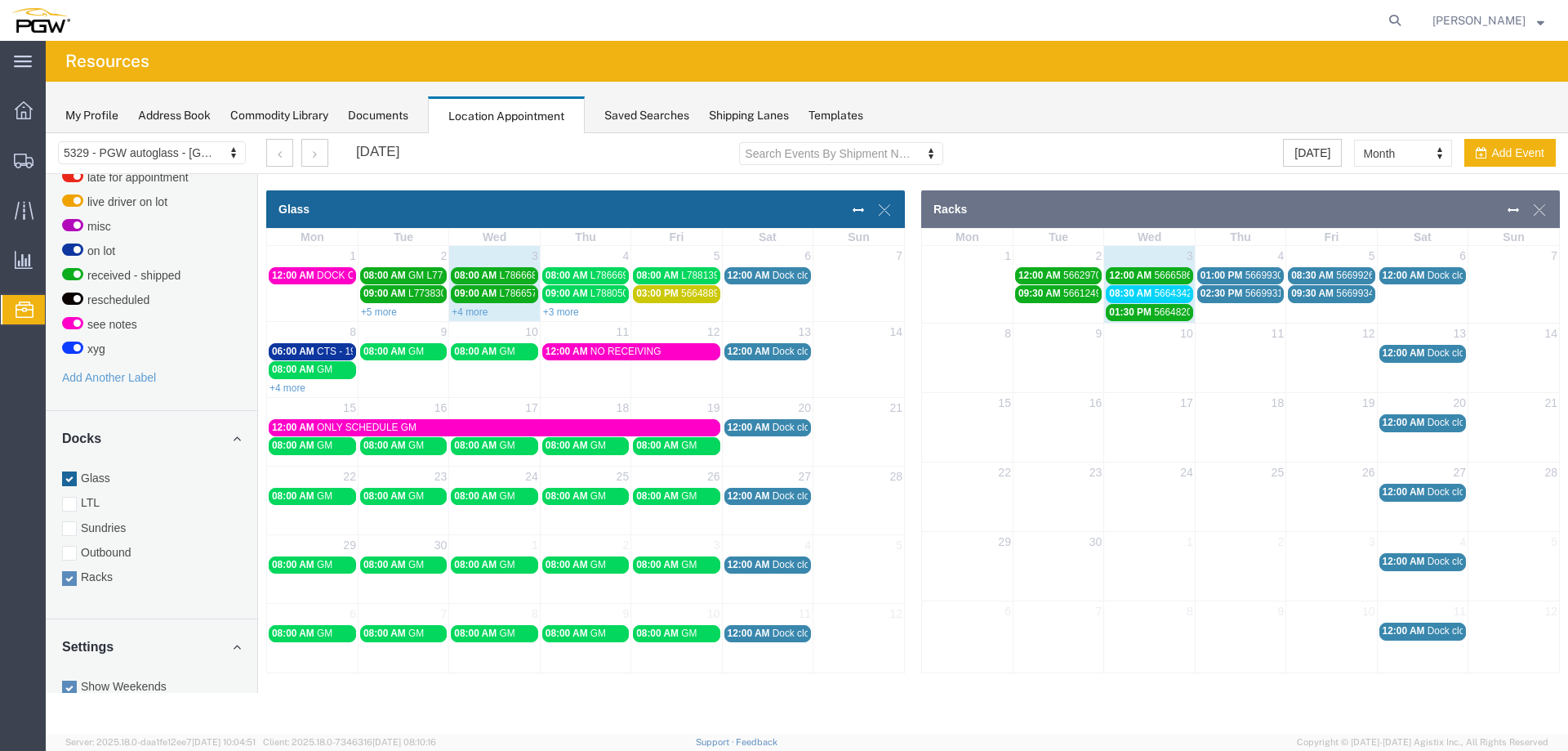
click at [1167, 298] on span "56643427 - [GEOGRAPHIC_DATA]" at bounding box center [1230, 293] width 152 height 12
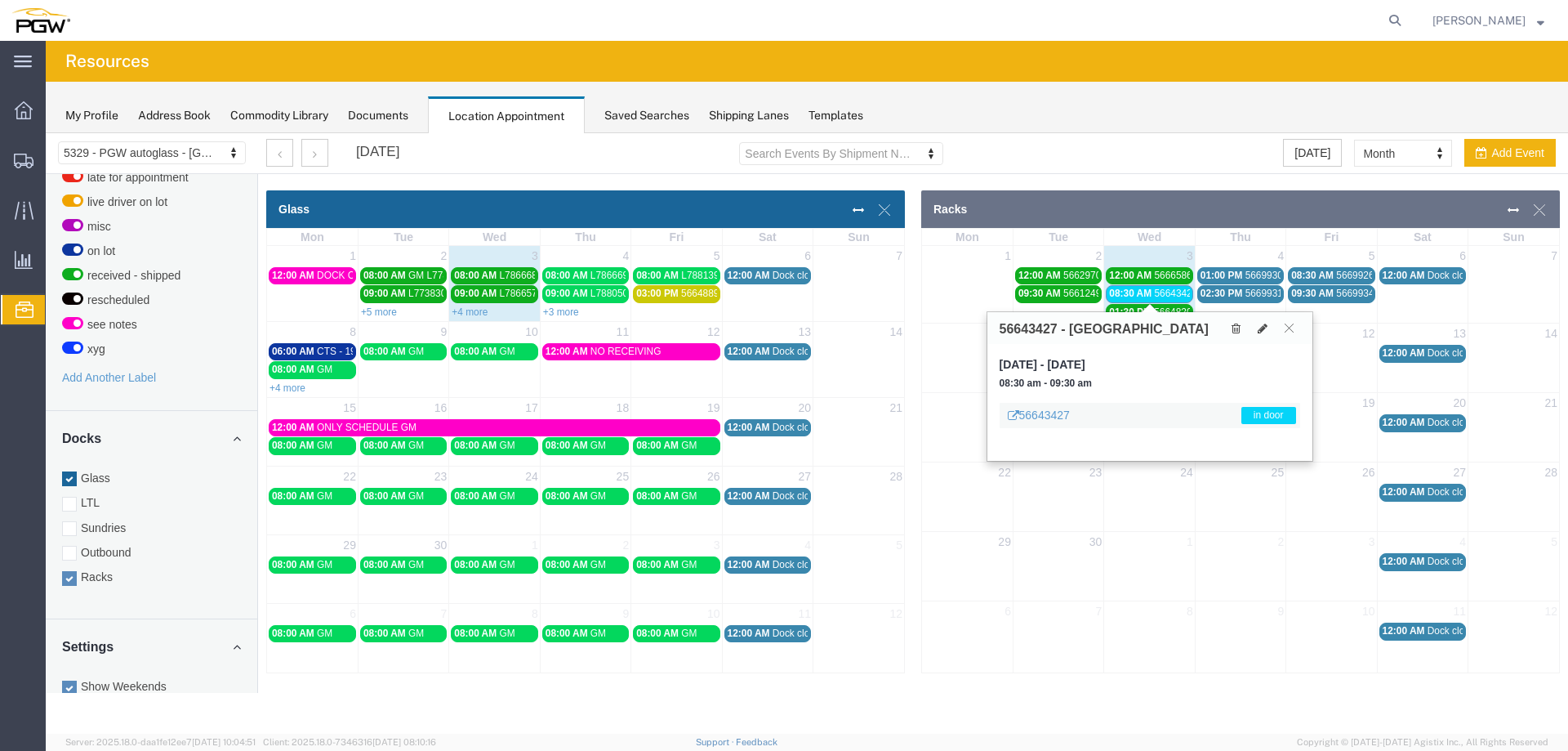
click at [1145, 290] on span "08:30 AM" at bounding box center [1130, 293] width 42 height 12
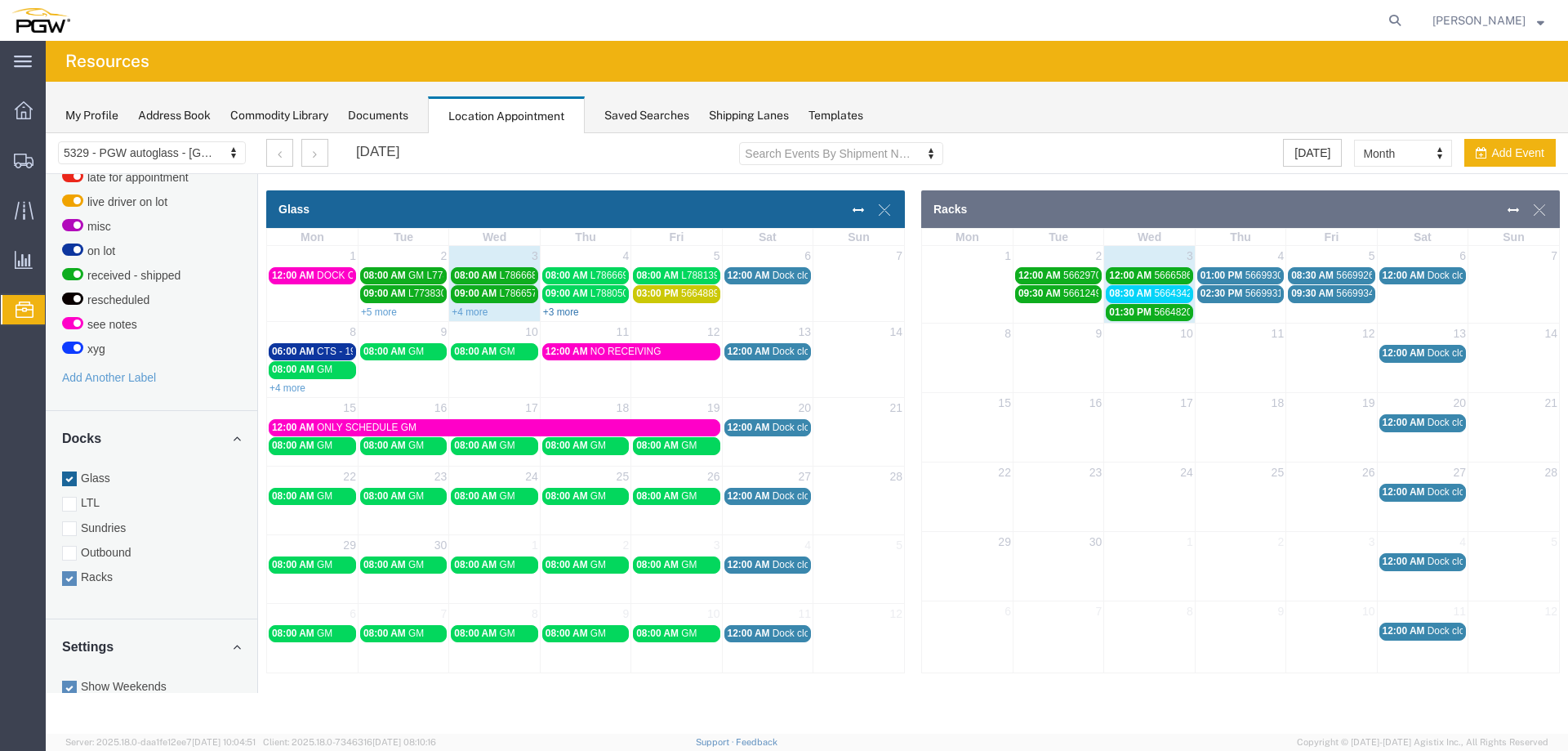
click at [572, 314] on link "+3 more" at bounding box center [561, 313] width 36 height 12
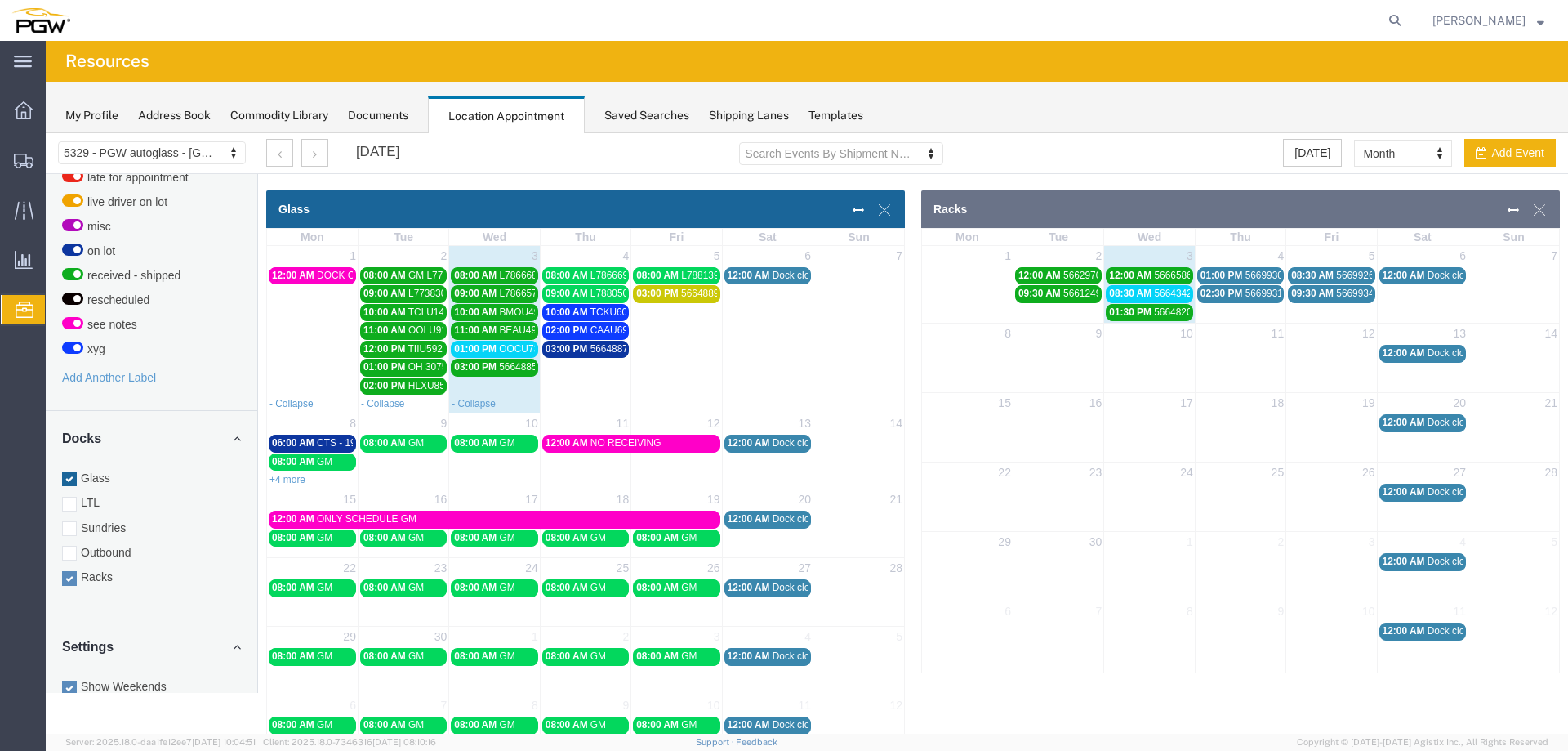
click at [517, 343] on span "OOCU7301820-- XYG" at bounding box center [547, 349] width 97 height 12
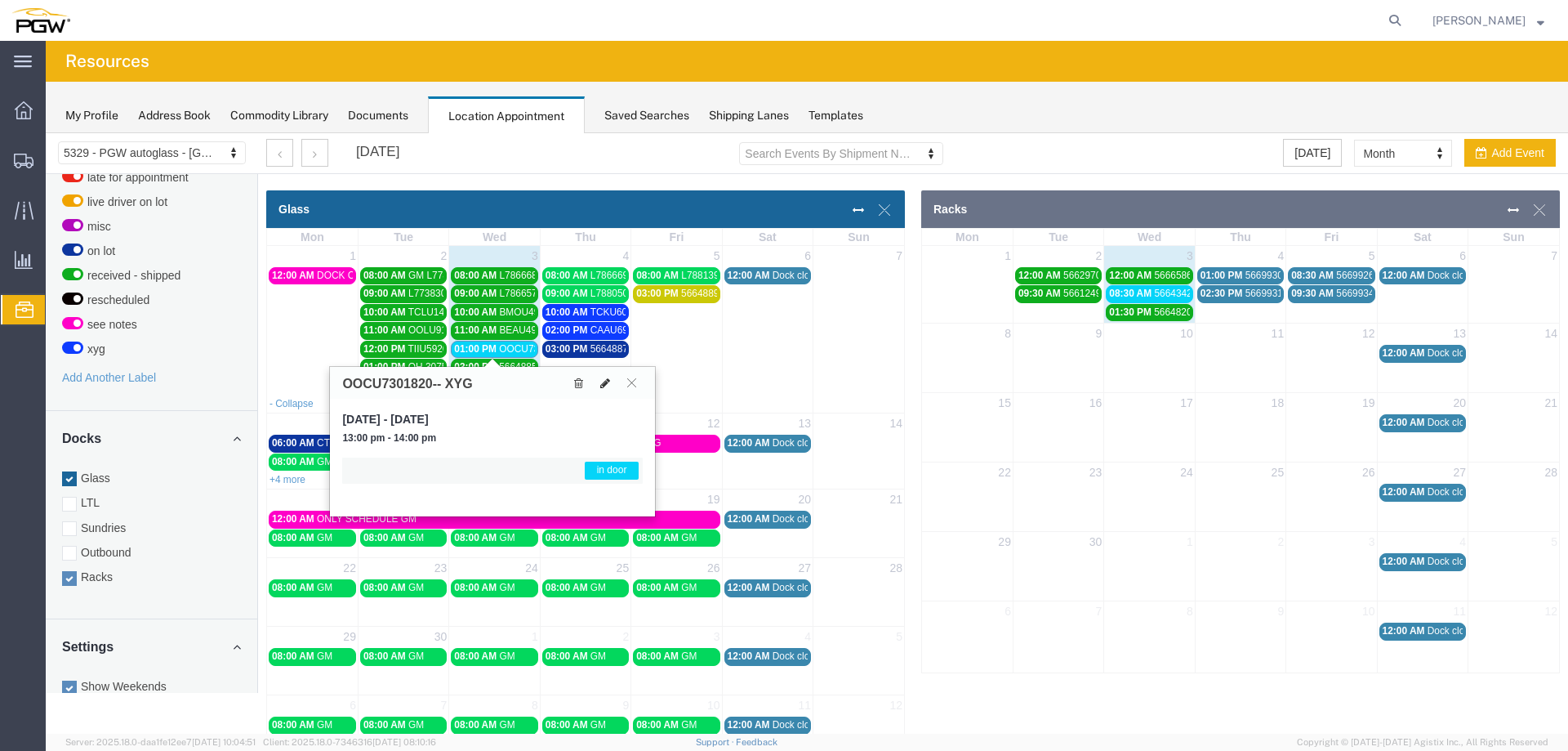
click at [600, 387] on button at bounding box center [605, 383] width 22 height 18
select select "1"
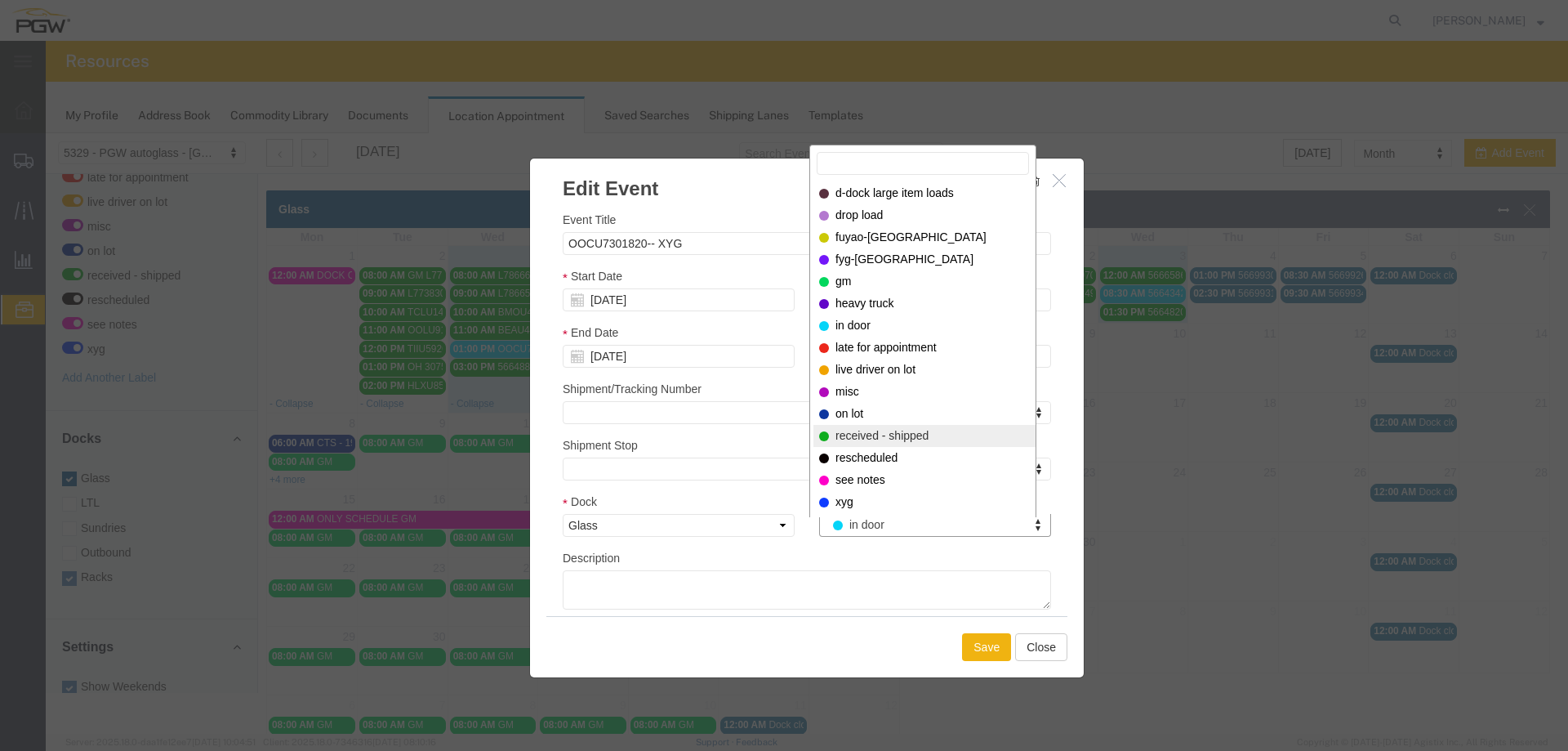
select select "200"
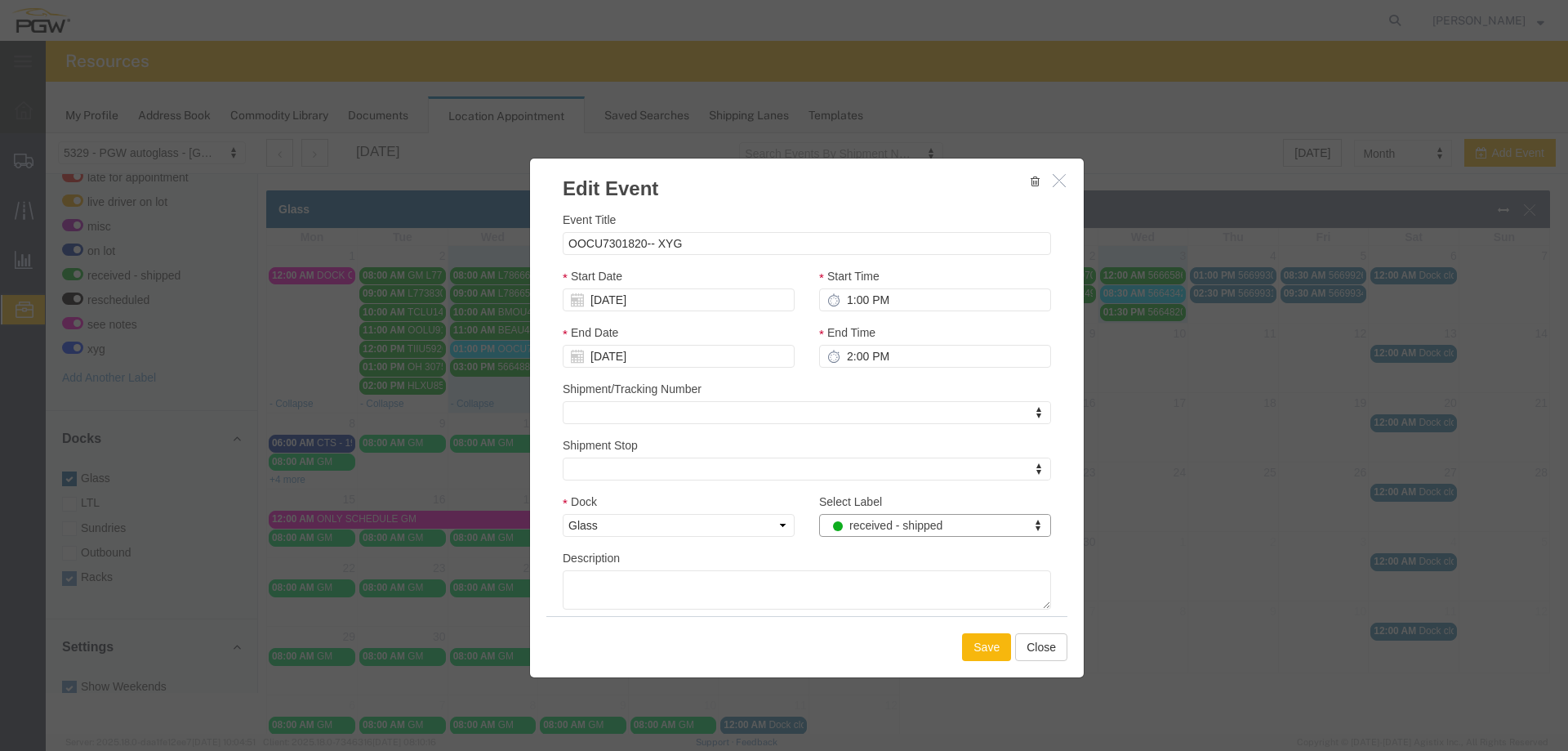
click at [964, 643] on button "Save" at bounding box center [986, 647] width 49 height 28
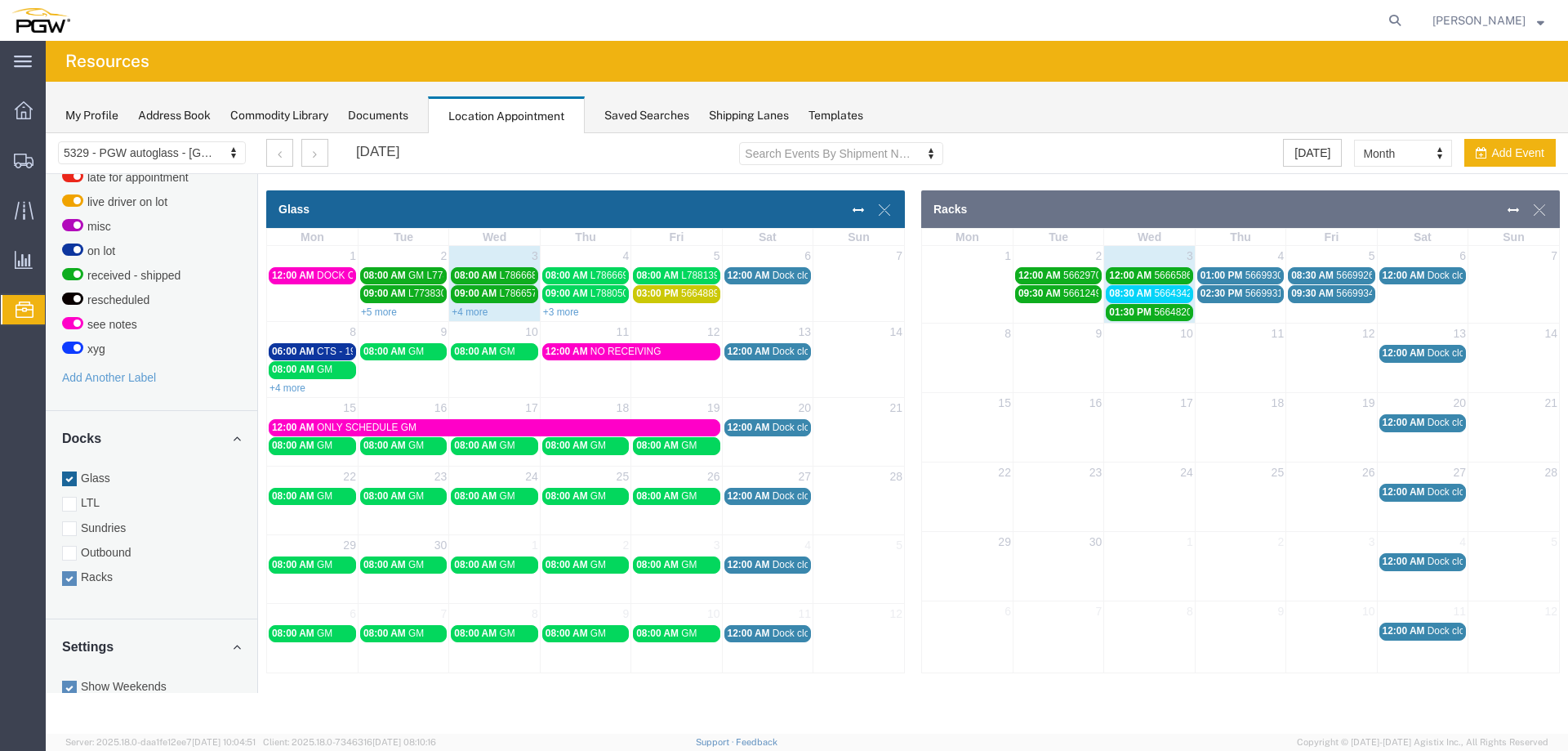
click at [1234, 273] on span "01:00 PM" at bounding box center [1221, 275] width 42 height 12
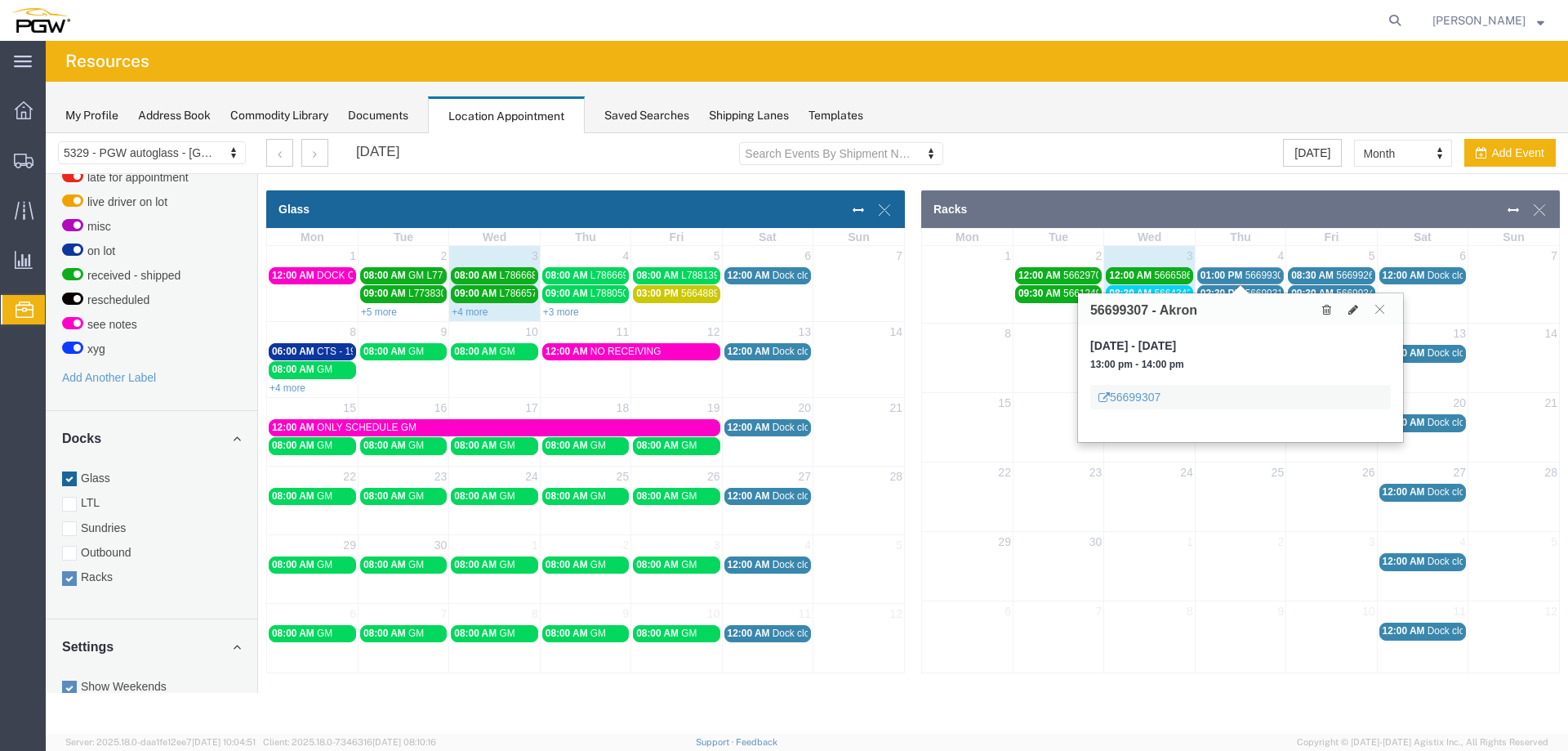
click at [1234, 273] on span "01:00 PM" at bounding box center [1221, 275] width 42 height 12
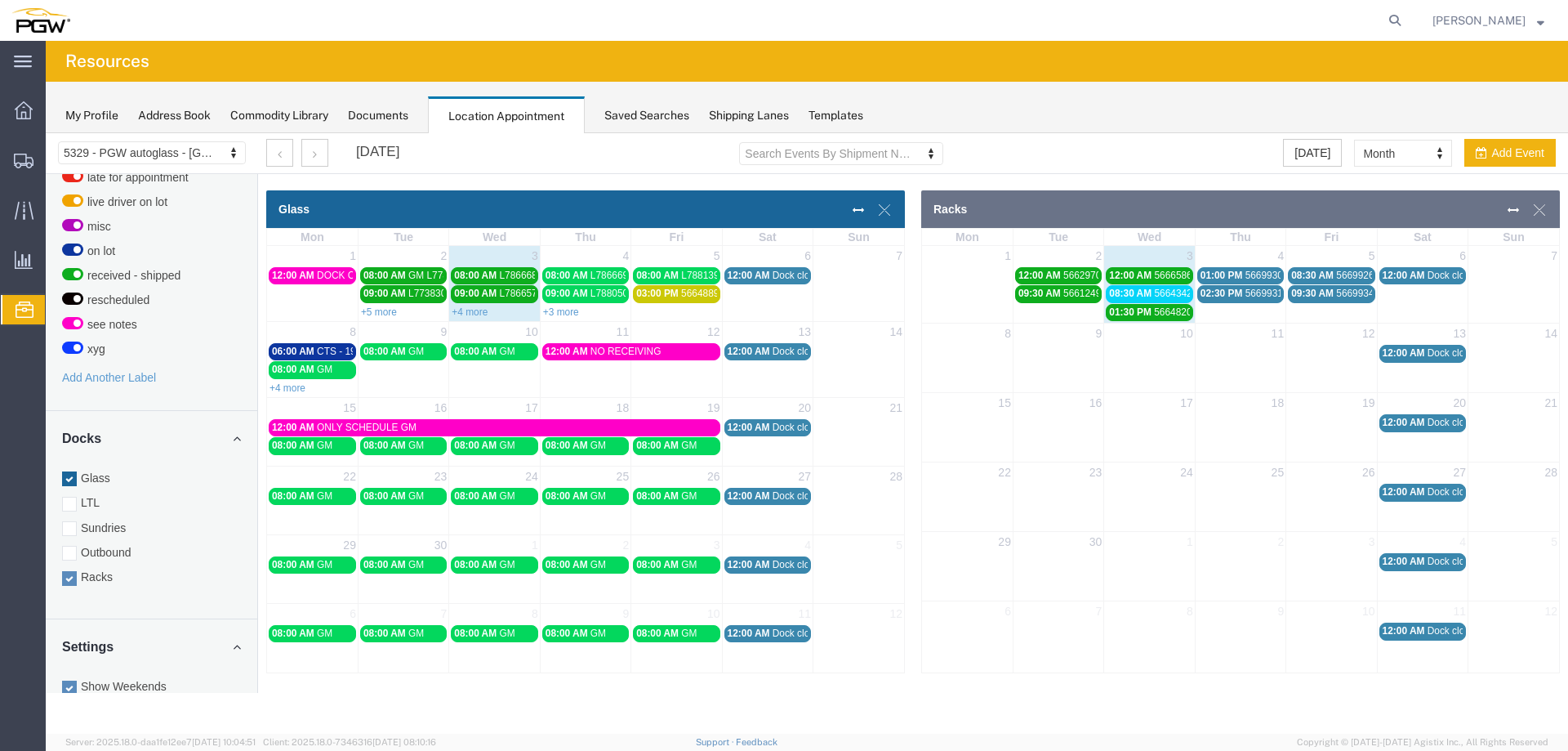
click at [1233, 293] on span "02:30 PM" at bounding box center [1221, 293] width 42 height 12
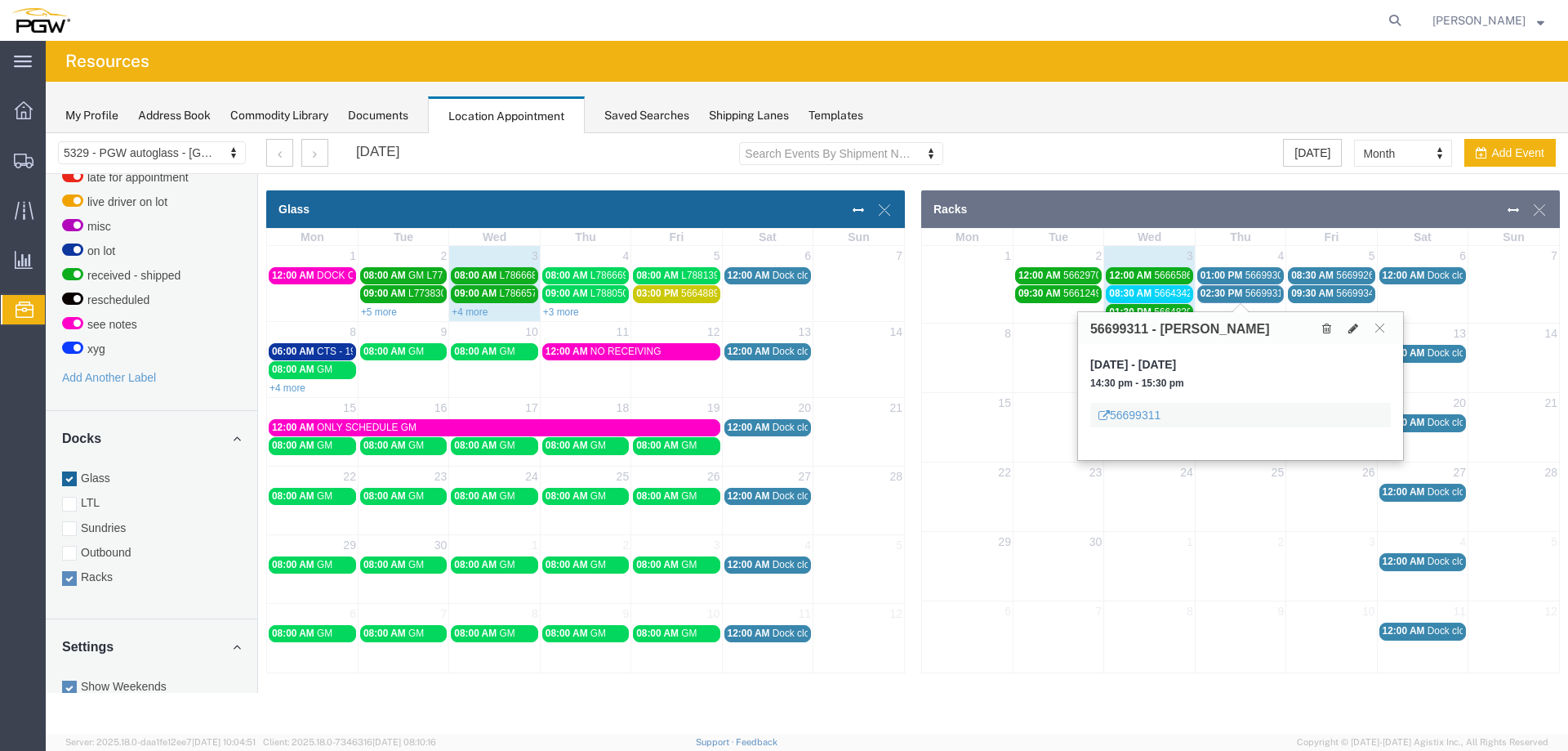
click at [1233, 293] on span "02:30 PM" at bounding box center [1221, 293] width 42 height 12
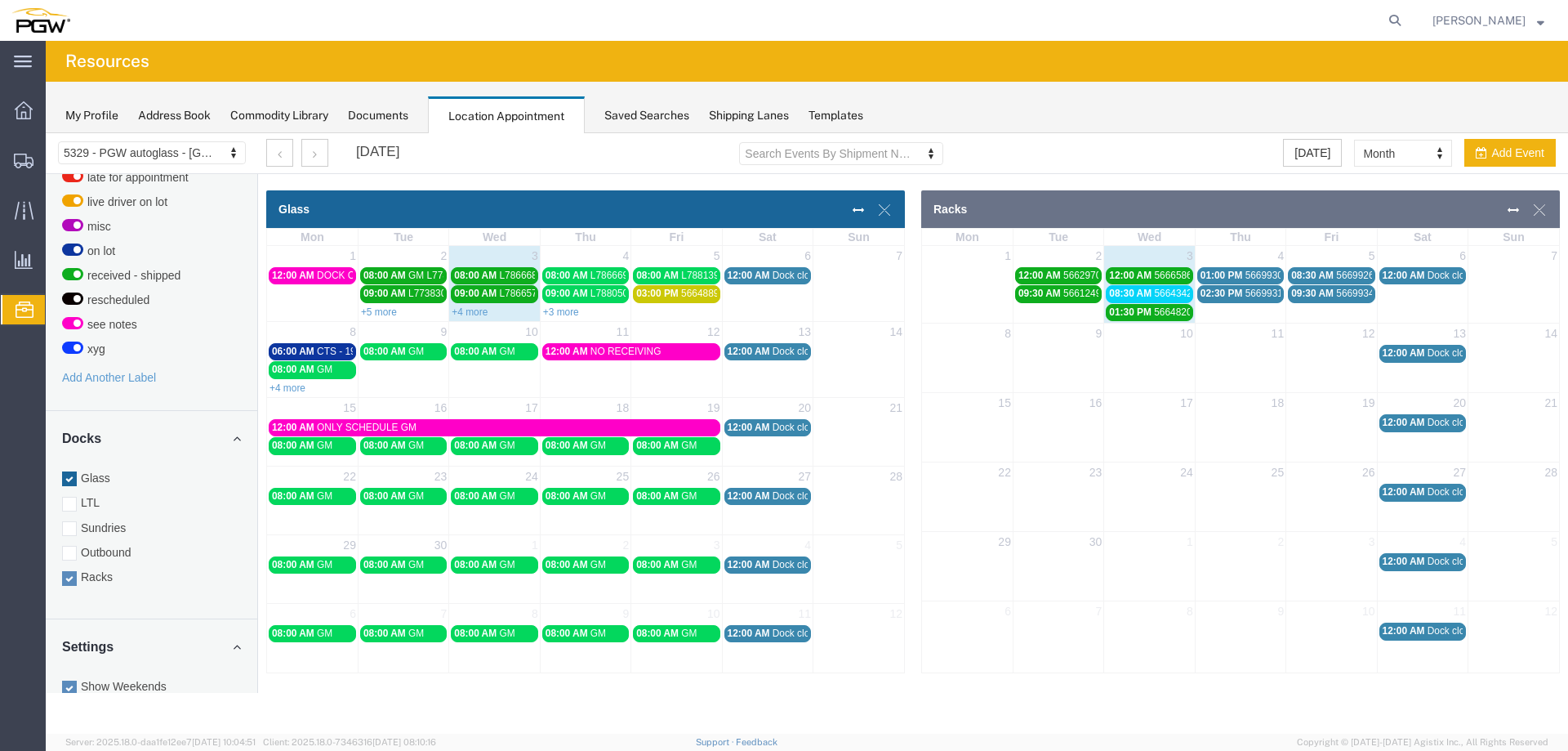
click at [1321, 275] on span "08:30 AM" at bounding box center [1312, 275] width 42 height 12
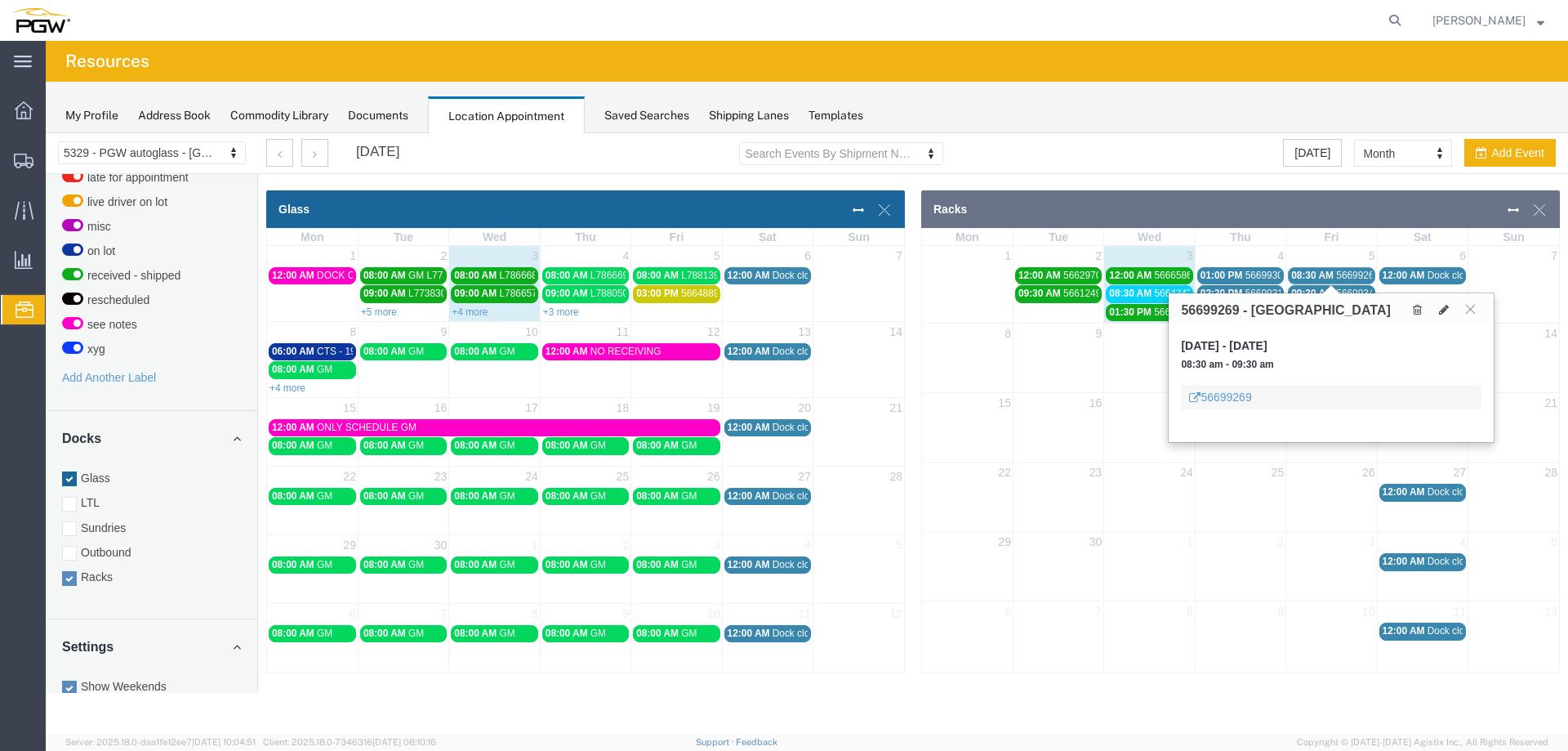
click at [1321, 275] on span "08:30 AM" at bounding box center [1312, 275] width 42 height 12
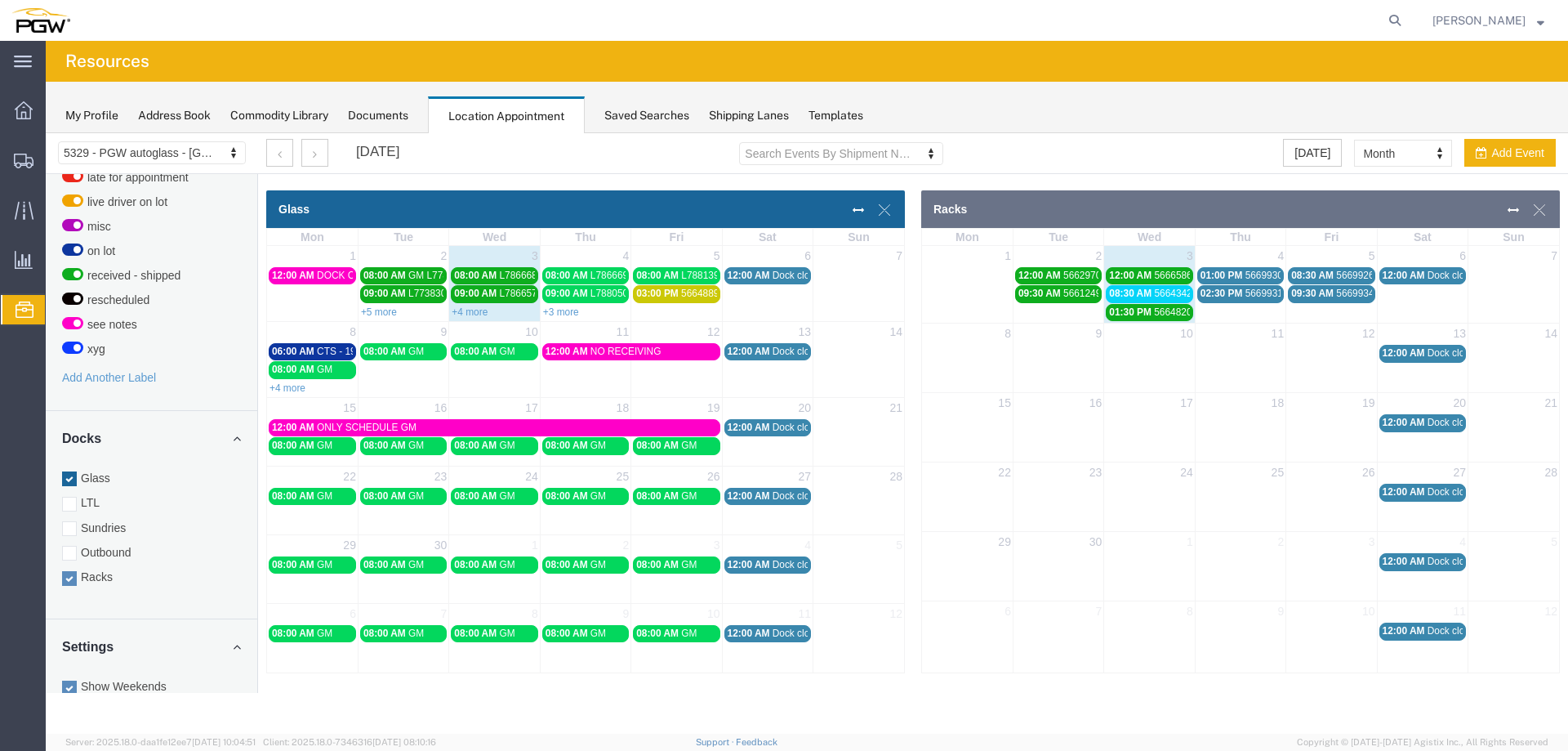
click at [1324, 290] on span "09:30 AM" at bounding box center [1312, 293] width 42 height 12
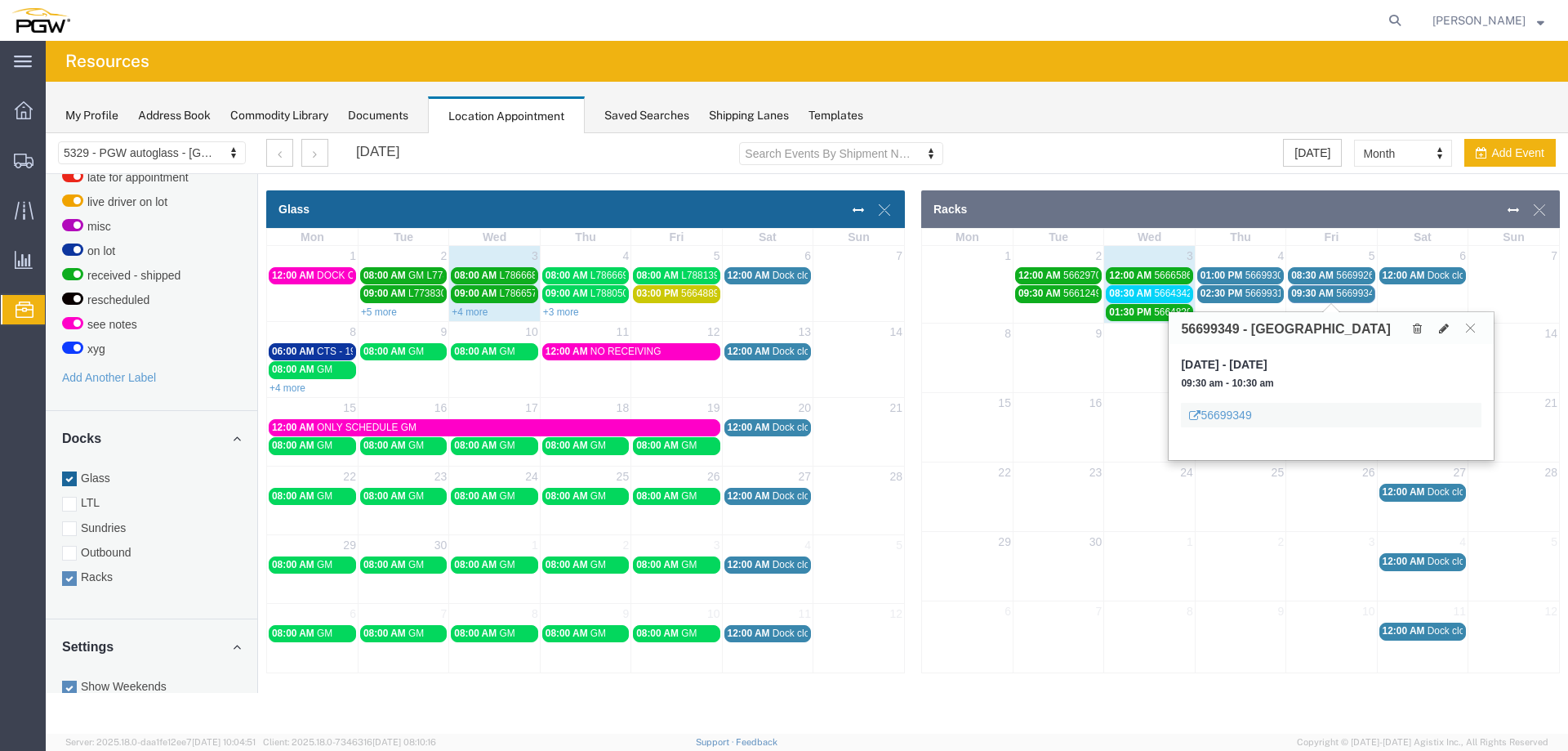
click at [1324, 290] on span "09:30 AM" at bounding box center [1312, 293] width 42 height 12
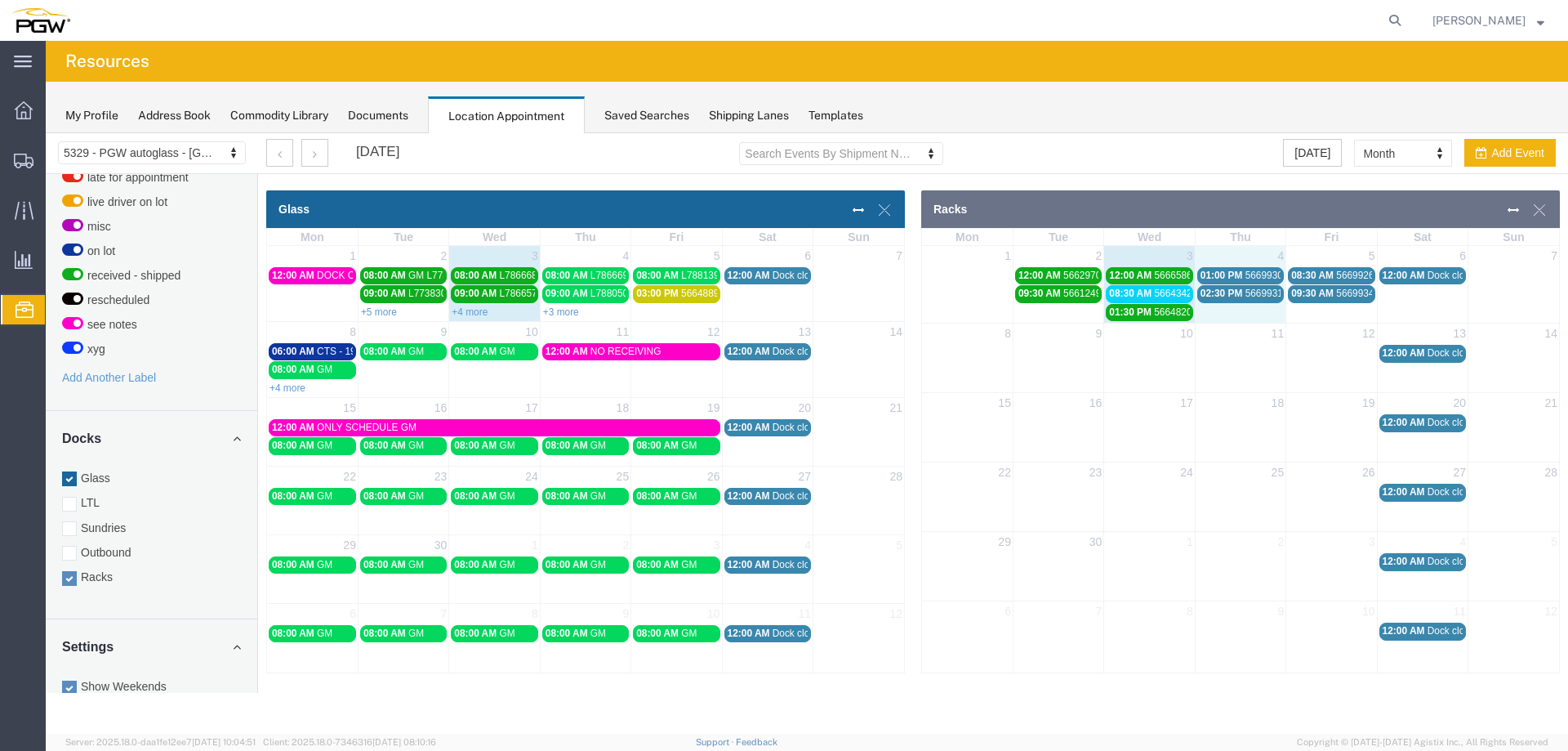
click at [1216, 317] on td "02:30 PM 56699311 - [PERSON_NAME]" at bounding box center [1240, 303] width 91 height 37
select select "3"
select select
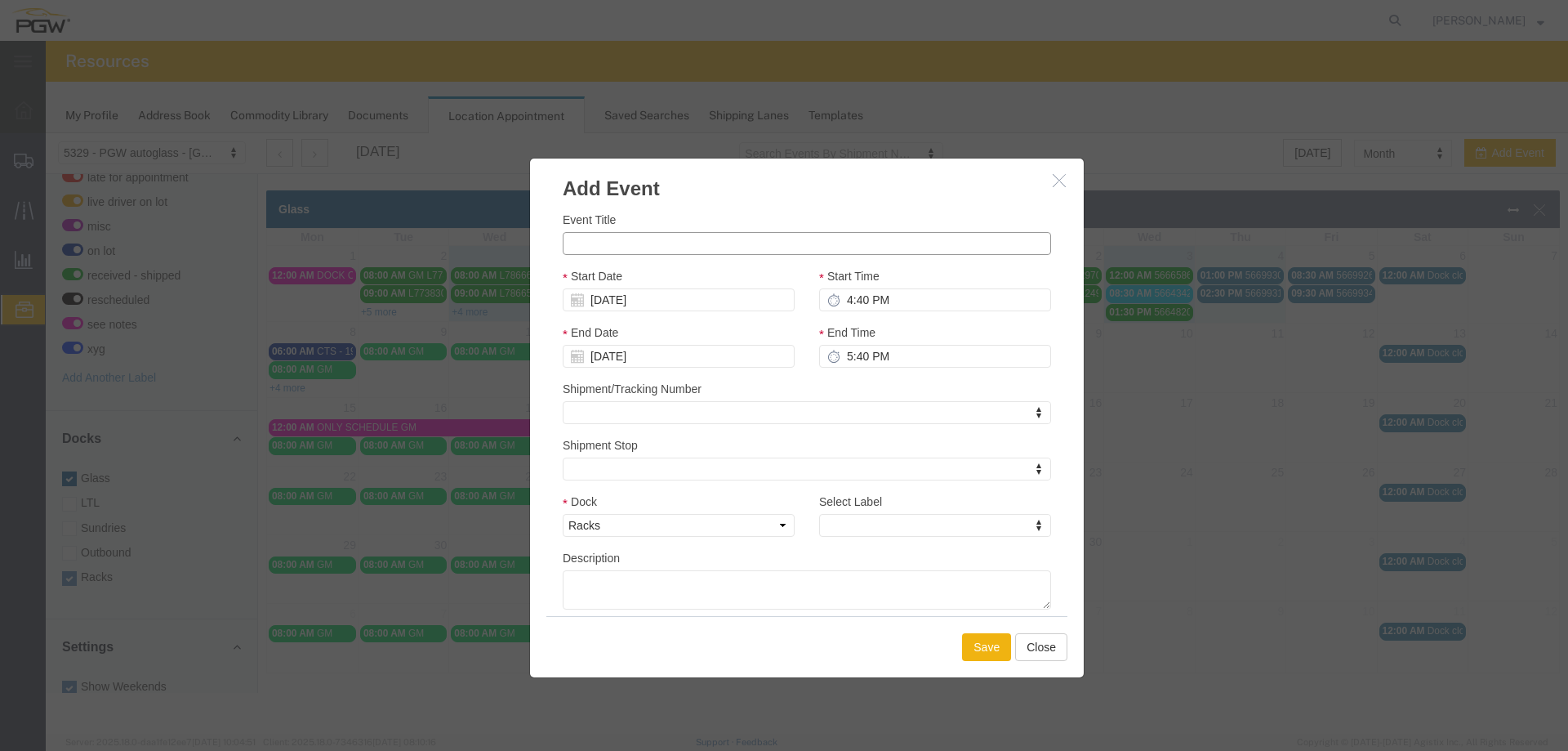
click at [904, 250] on input "Event Title" at bounding box center [806, 243] width 488 height 23
type input "56649303 - FL RACKS (53990)"
click at [843, 297] on input "4:40 PM" at bounding box center [935, 299] width 232 height 23
type input "12:40 PM"
type input "1:40 PM"
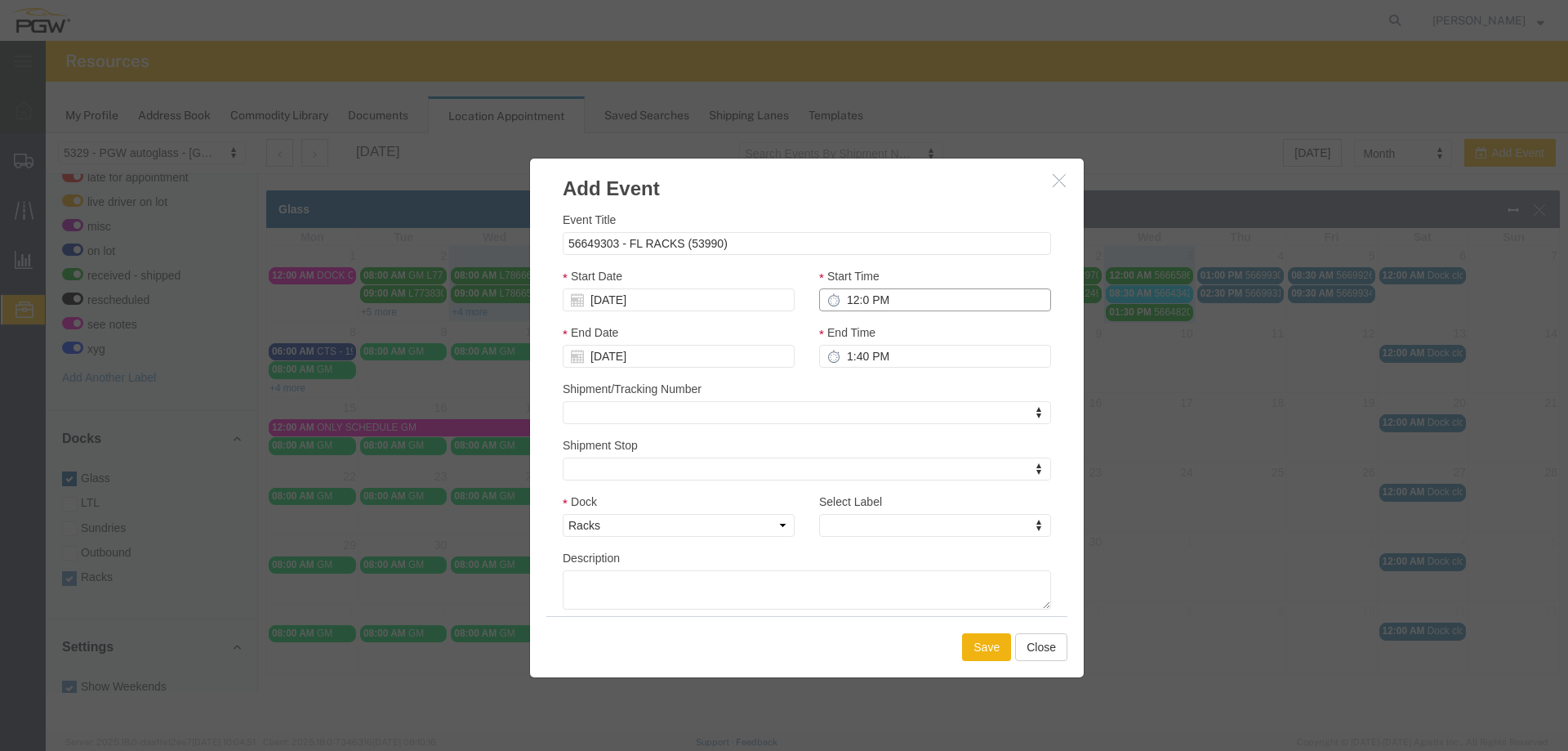
type input "12:00 PM"
type input "1:00 PM"
type input "12:00 AM"
type input "1:00 AM"
type input "12:00 AM"
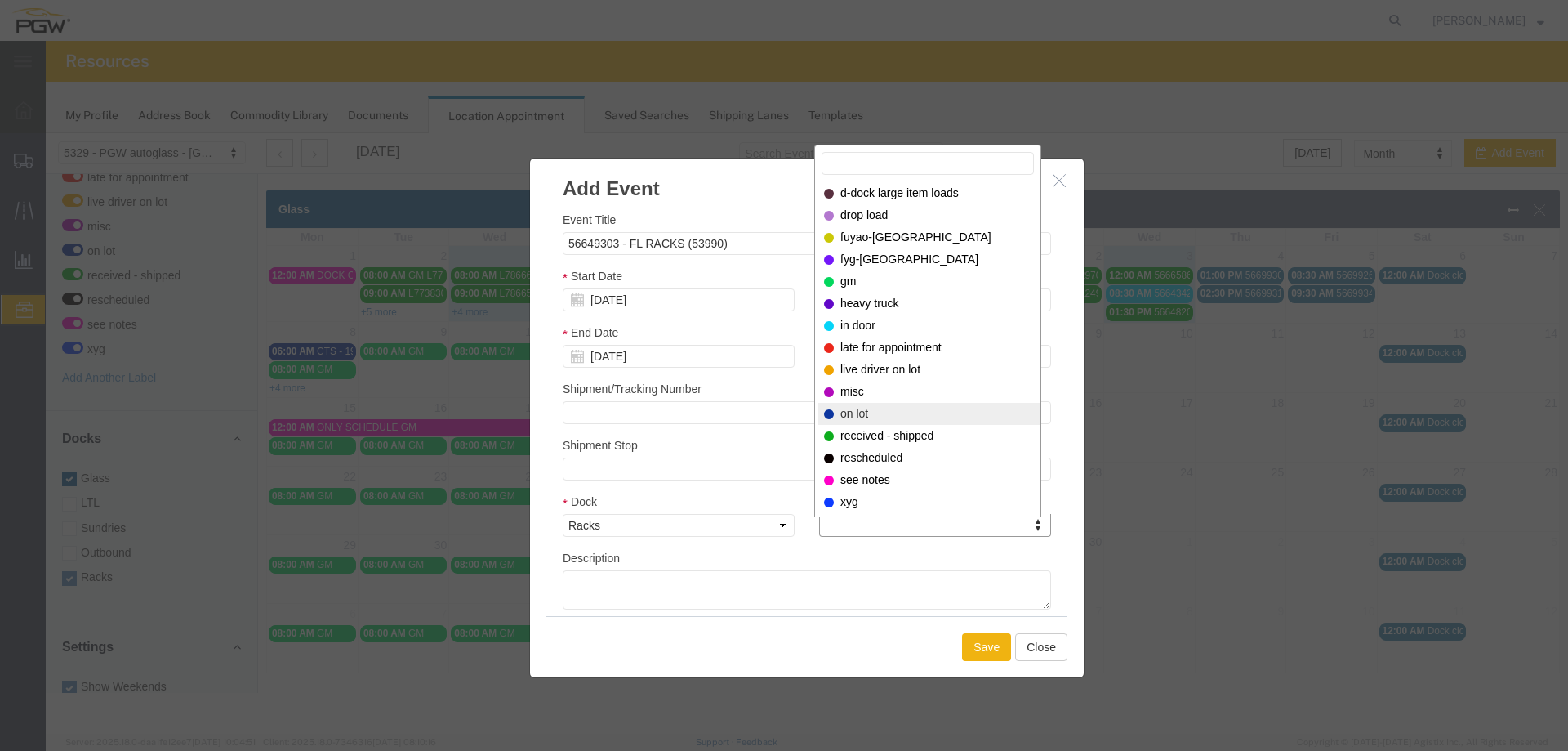
select select "300"
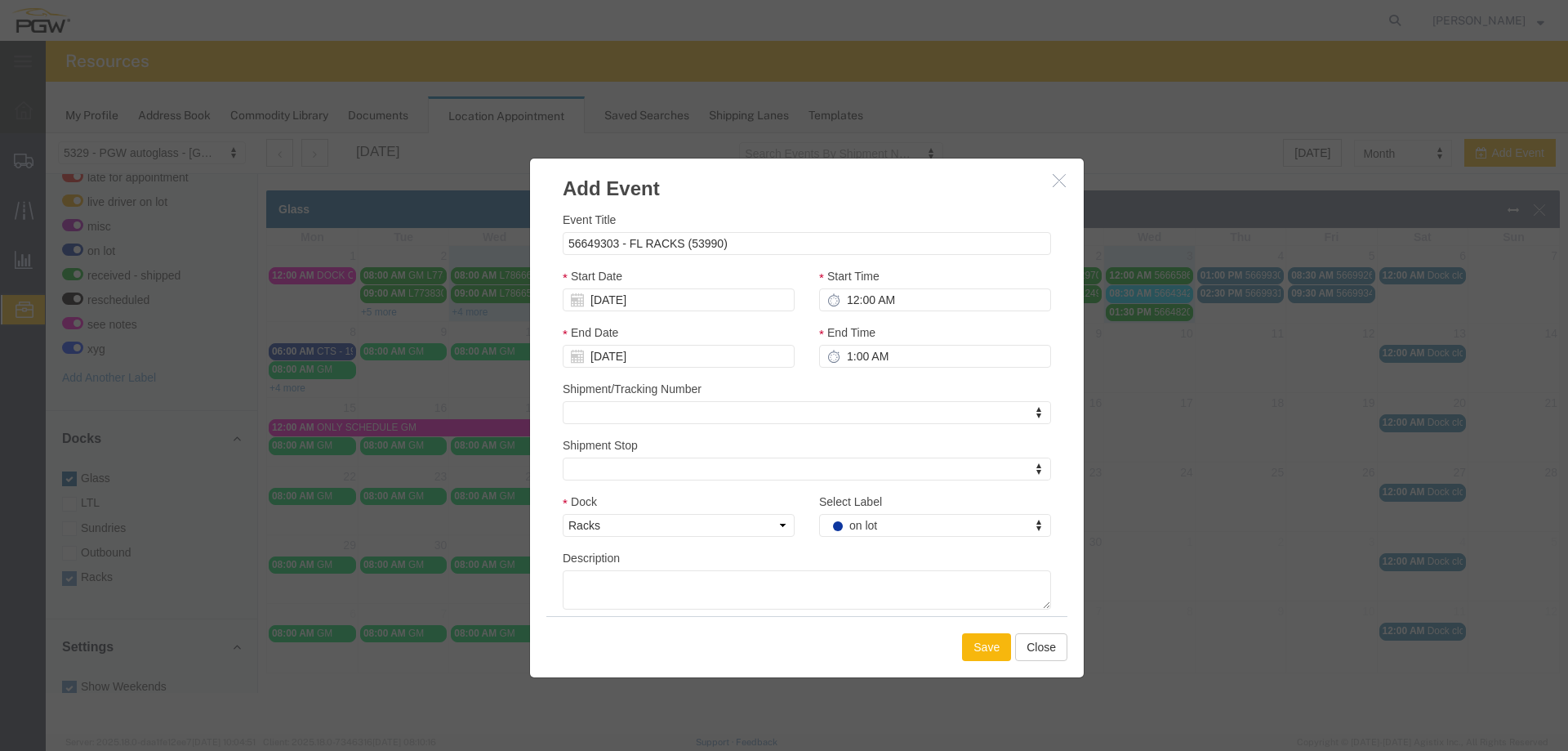
click at [965, 643] on button "Save" at bounding box center [986, 647] width 49 height 28
